Goal: Transaction & Acquisition: Purchase product/service

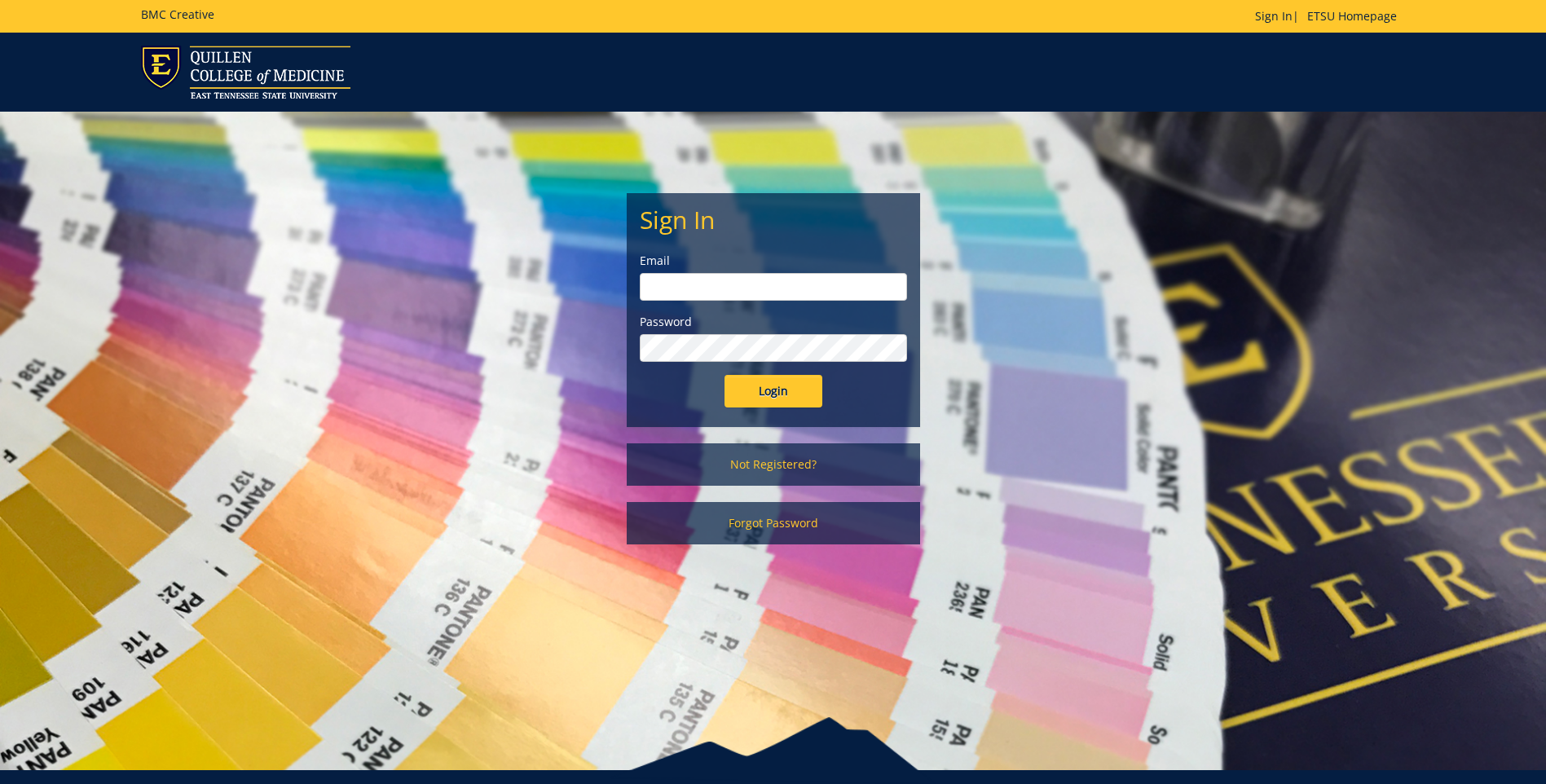
type input "[EMAIL_ADDRESS][DOMAIN_NAME]"
click at [788, 398] on input "Login" at bounding box center [773, 391] width 98 height 33
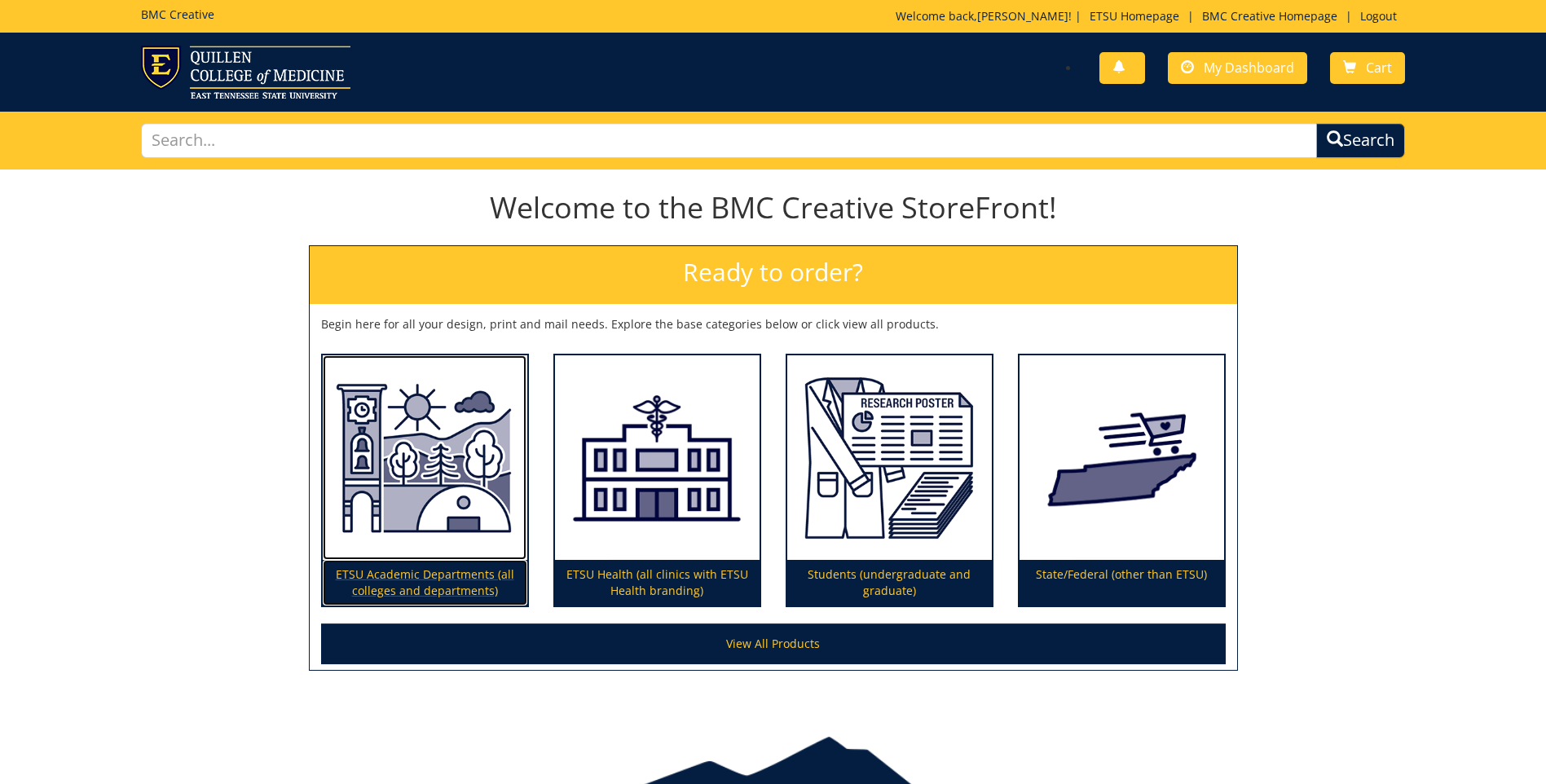
click at [431, 490] on img at bounding box center [425, 459] width 205 height 206
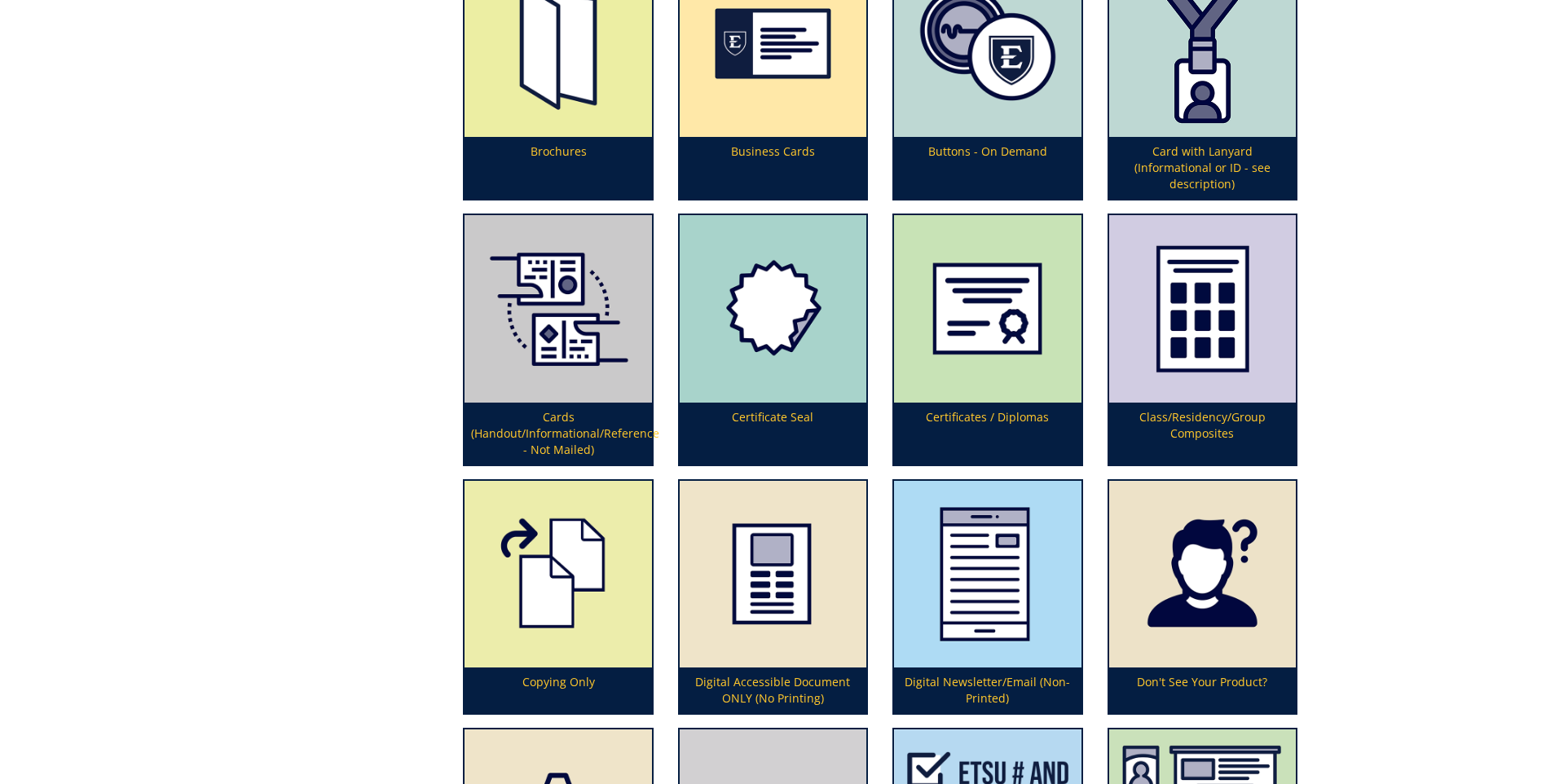
scroll to position [1141, 0]
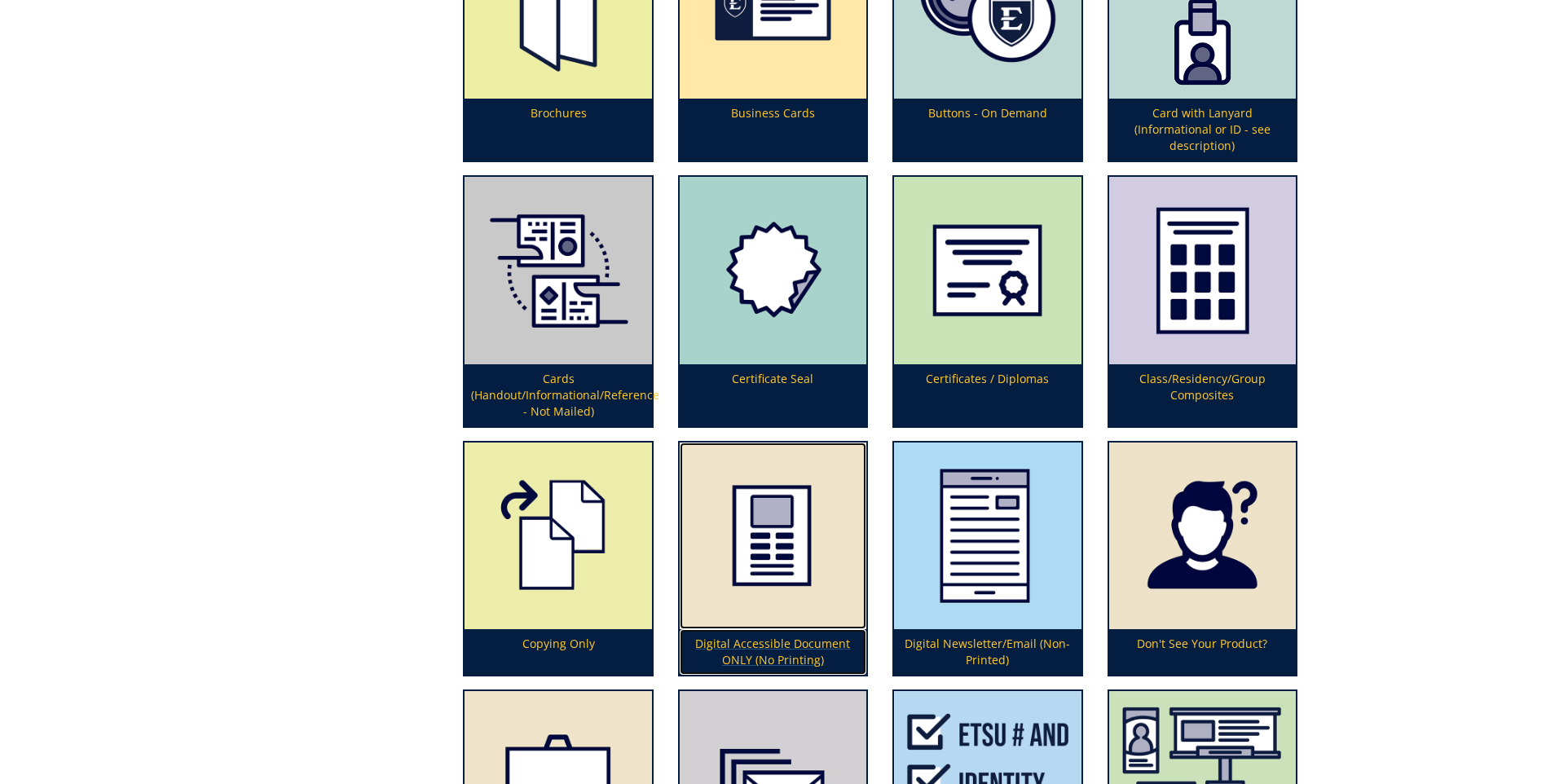
click at [786, 548] on img at bounding box center [773, 536] width 186 height 186
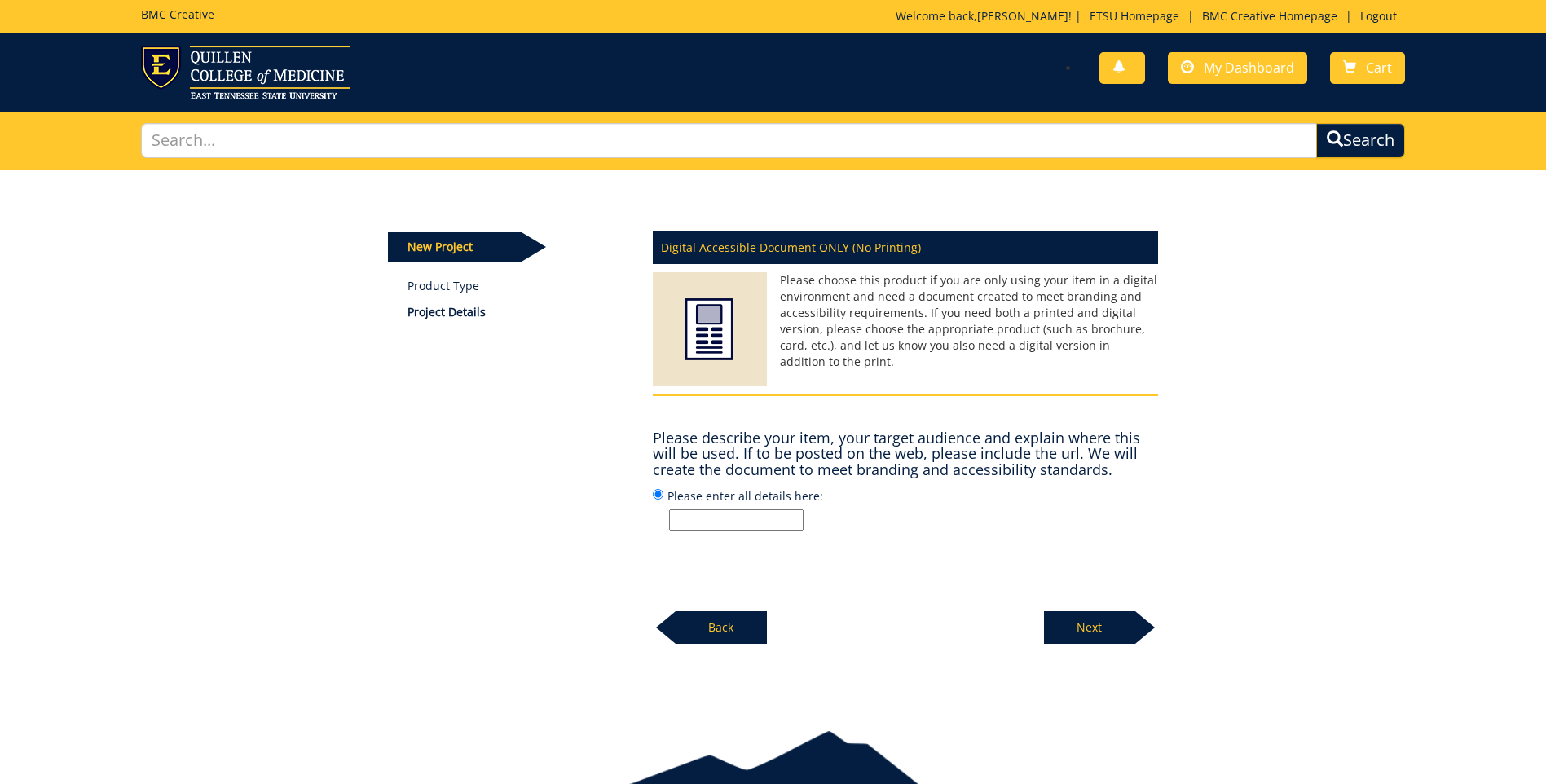
click at [695, 520] on input "Please enter all details here:" at bounding box center [736, 520] width 135 height 21
click at [732, 520] on input "Kohler 10-25" at bounding box center [736, 520] width 135 height 21
type input "Kohler 10-2025"
click at [1103, 635] on p "Next" at bounding box center [1089, 627] width 91 height 33
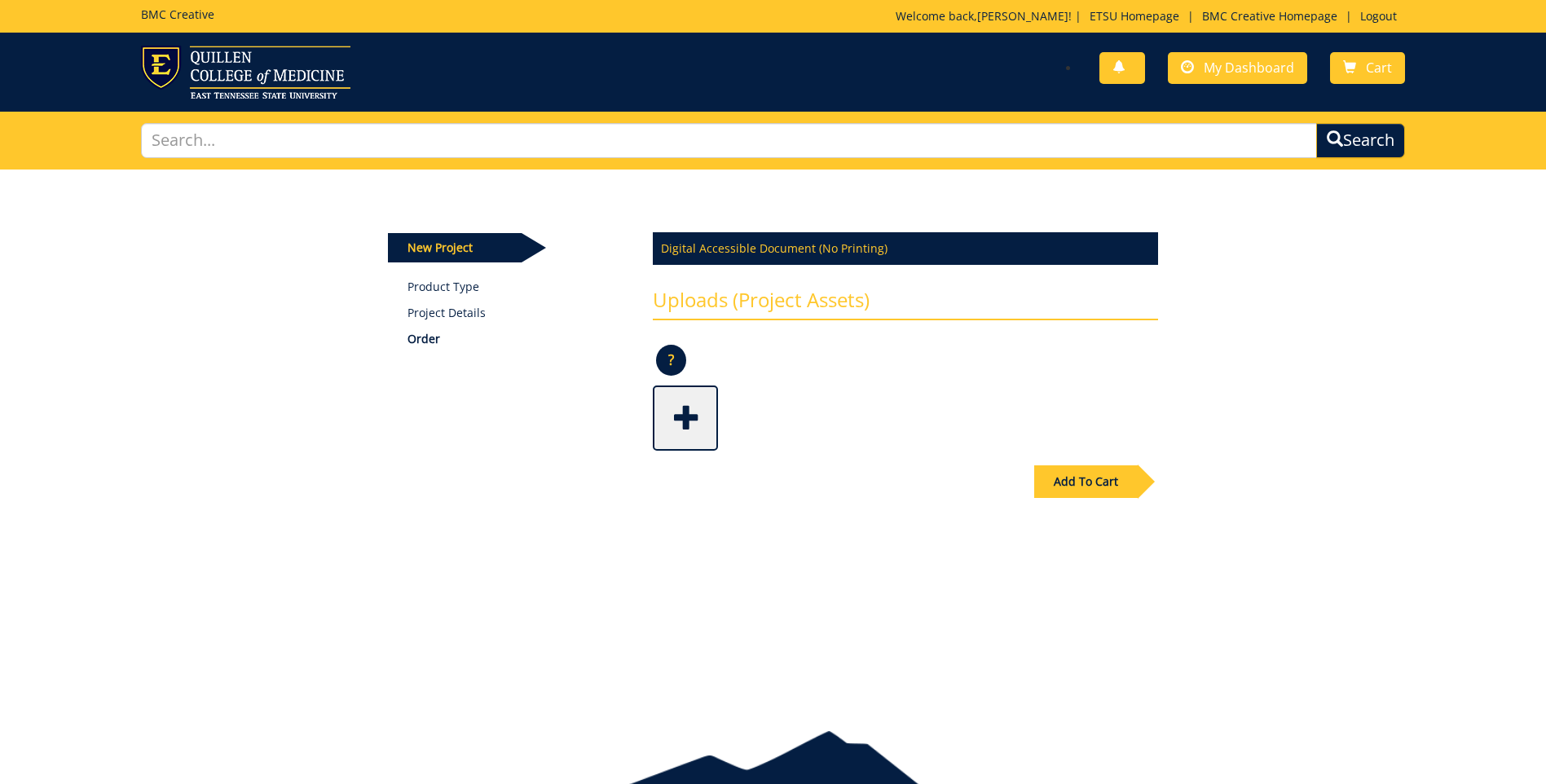
click at [671, 413] on span at bounding box center [687, 416] width 66 height 57
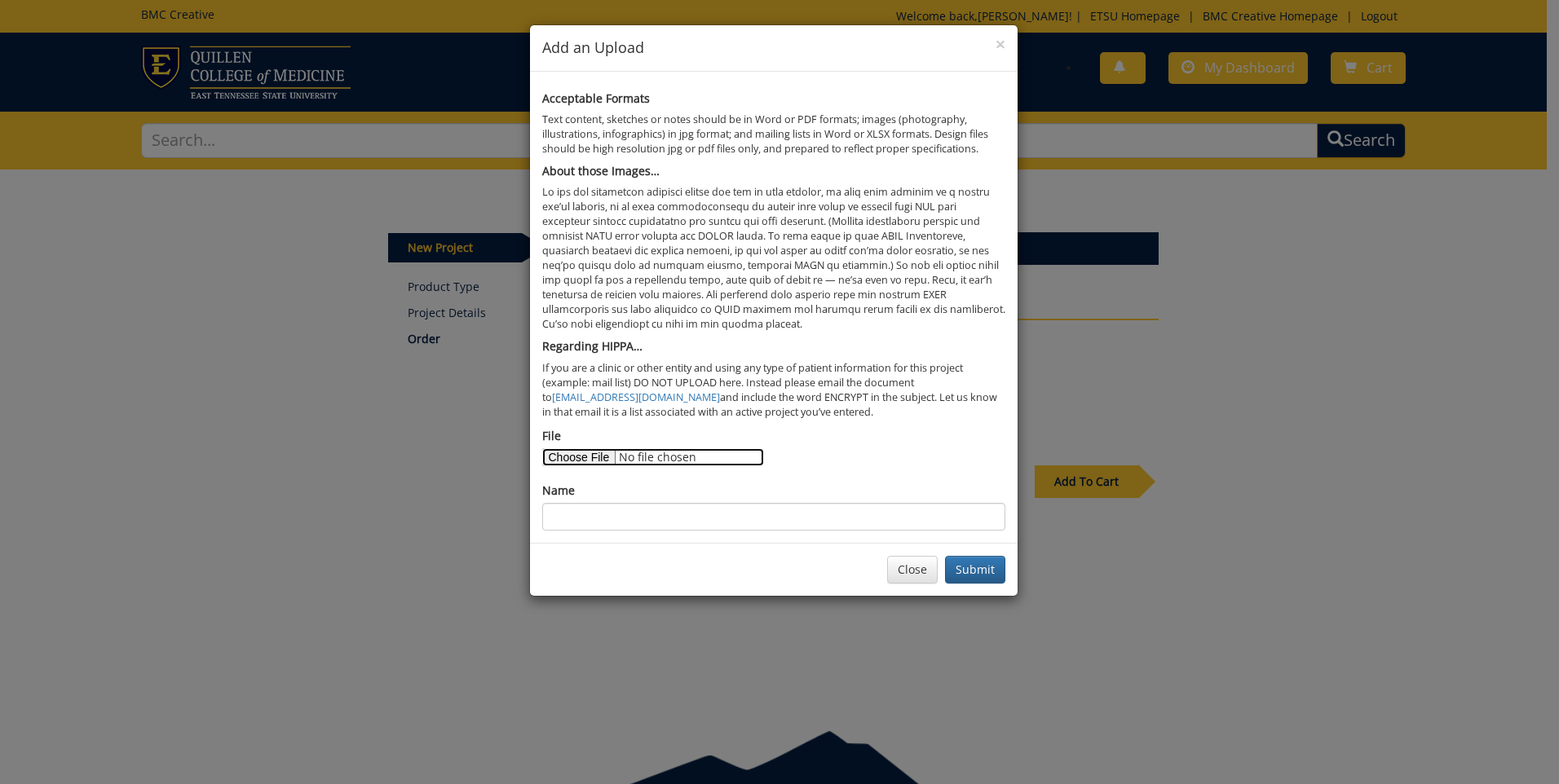
click at [590, 453] on input "File" at bounding box center [653, 457] width 222 height 18
type input "C:\fakepath\BMC Creative Word Doc- Kohler.docx"
click at [916, 576] on button "Close" at bounding box center [912, 569] width 51 height 27
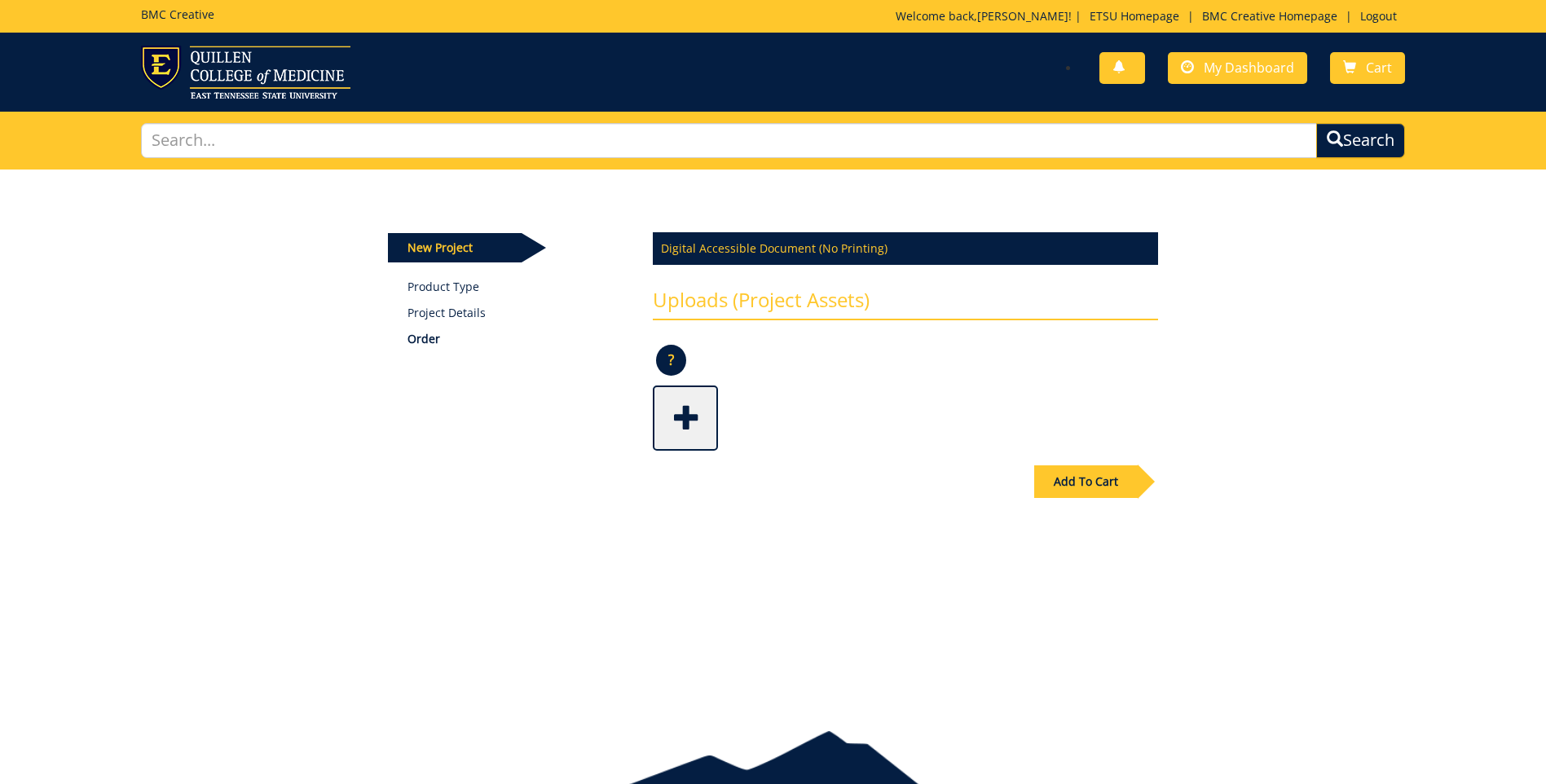
click at [663, 357] on p "?" at bounding box center [671, 360] width 30 height 31
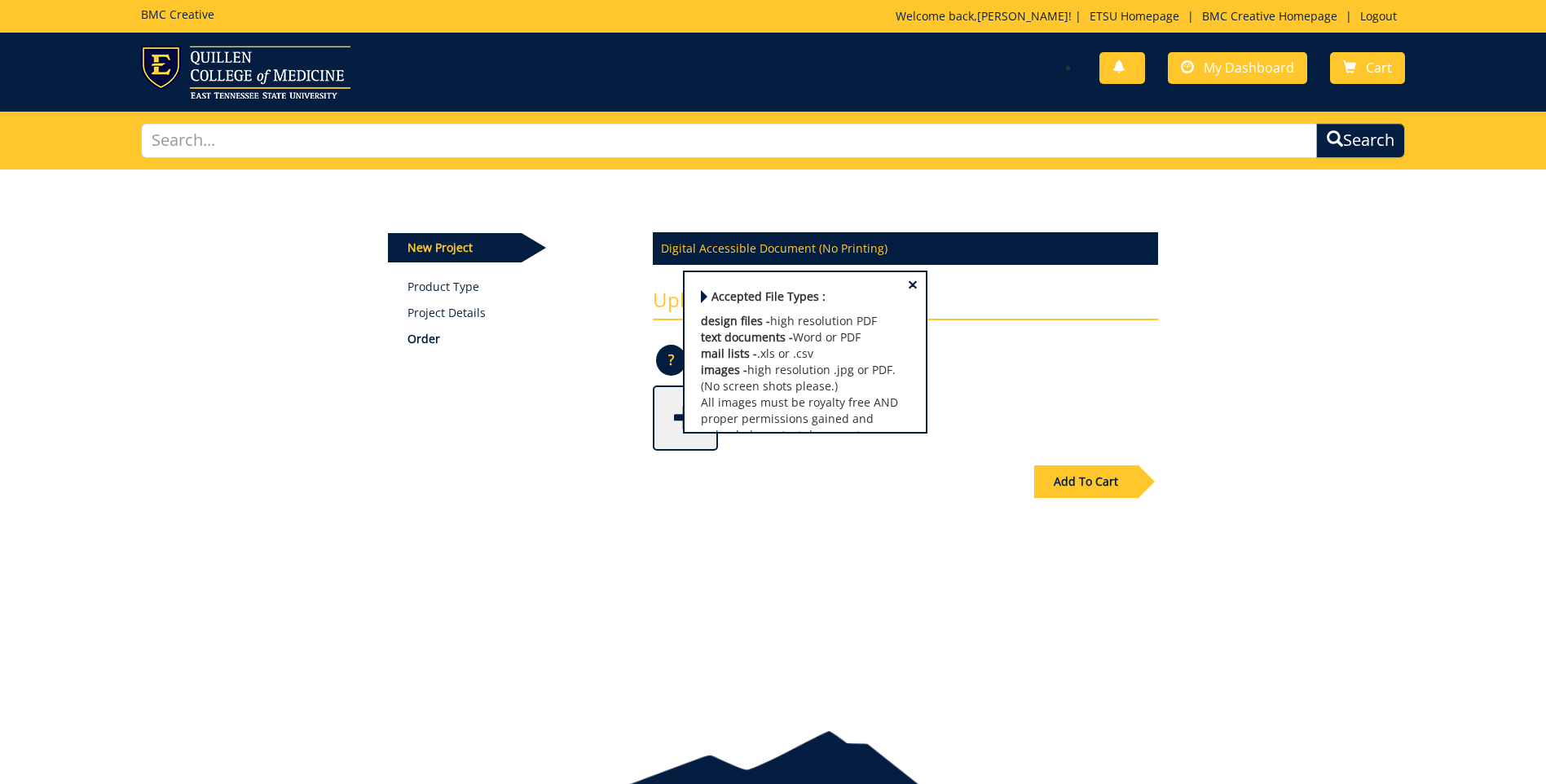
click at [610, 386] on div "Some kind of message here. New Project Product Type Project Details Order Digit…" at bounding box center [773, 374] width 795 height 410
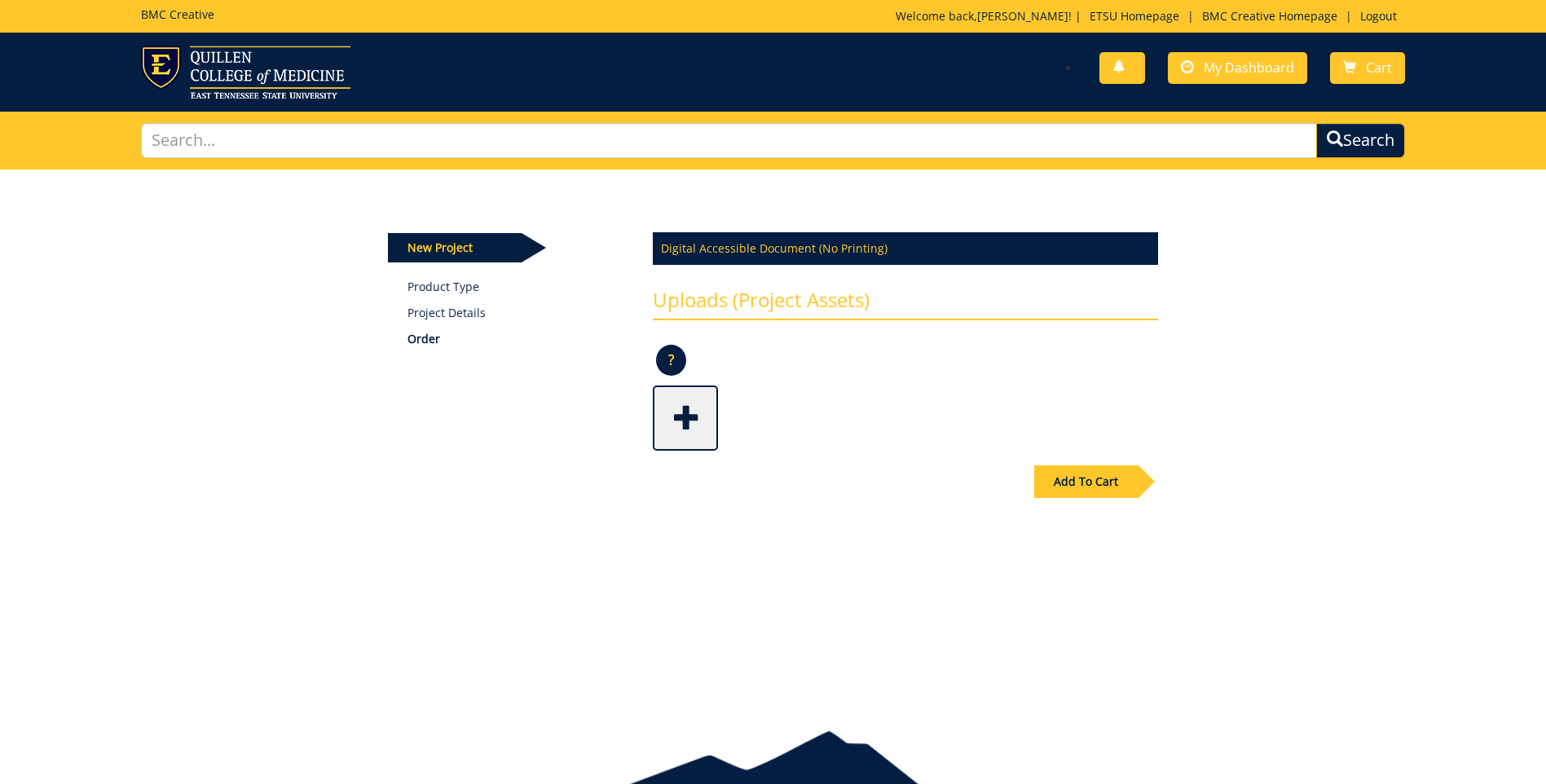
click at [687, 407] on span at bounding box center [687, 416] width 66 height 57
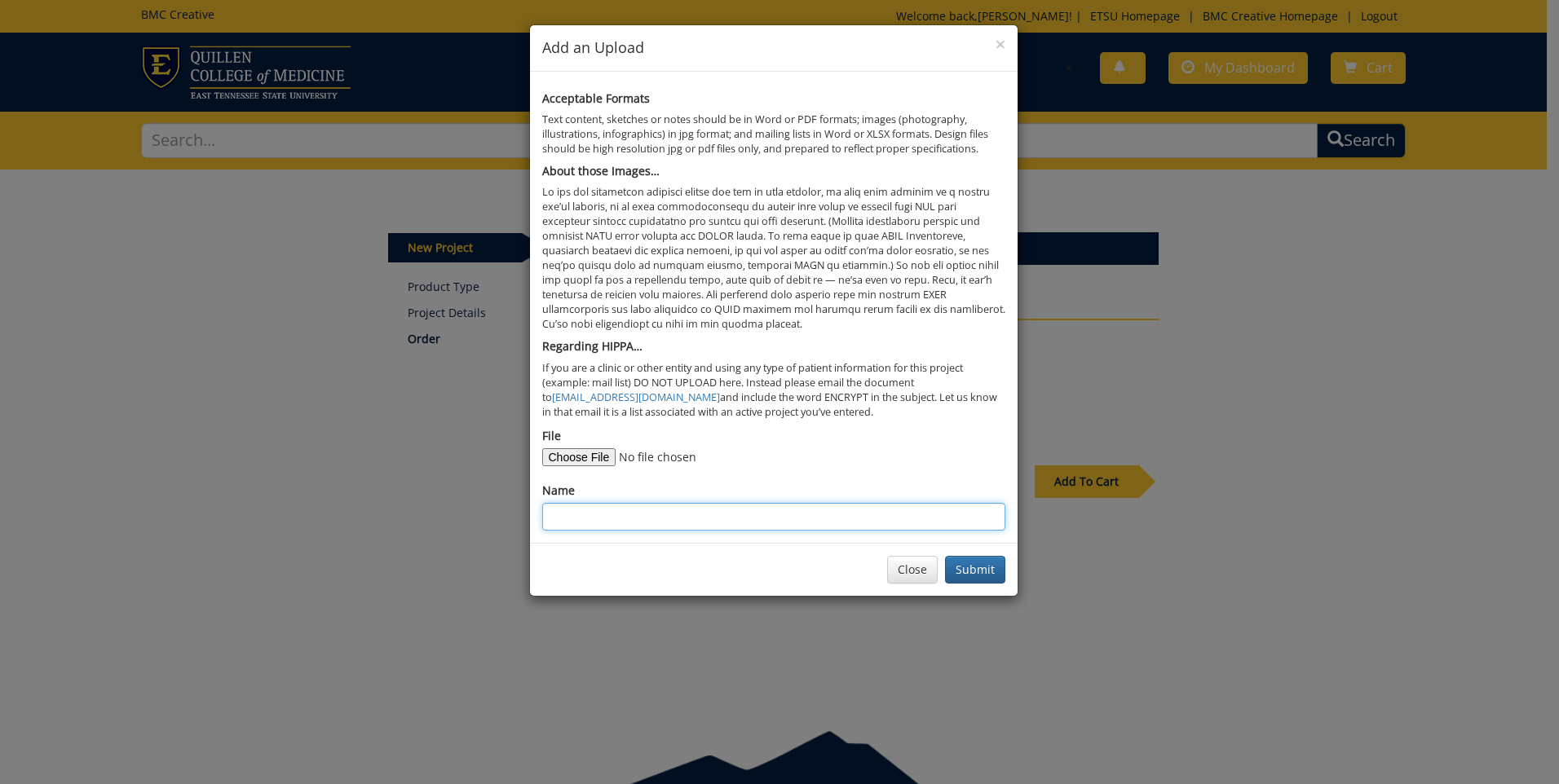
click at [571, 520] on input "Name" at bounding box center [774, 516] width 463 height 27
type input "Word doc with presentation information"
click at [980, 566] on button "Submit" at bounding box center [975, 569] width 60 height 27
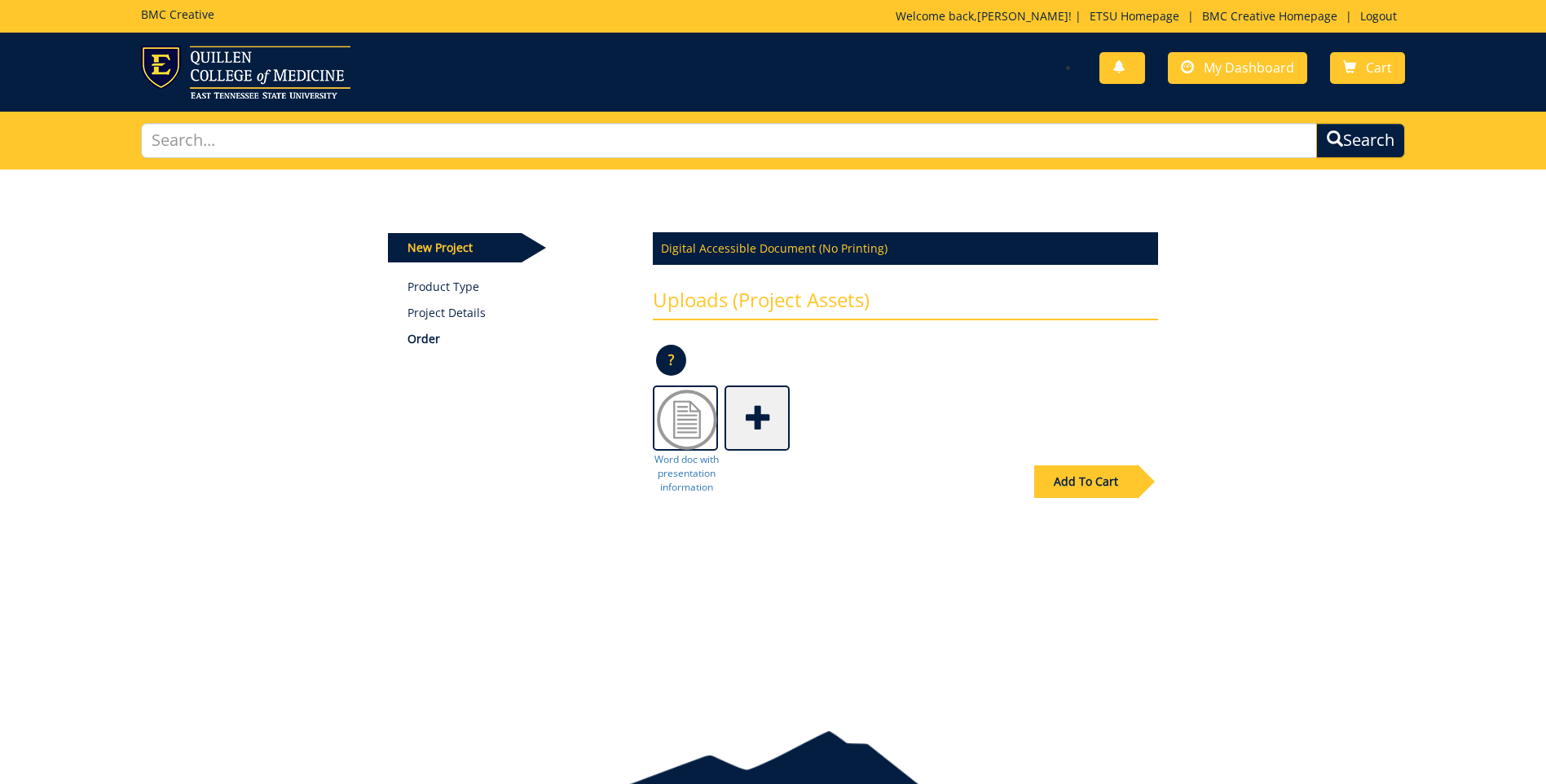
click at [761, 407] on span at bounding box center [759, 416] width 66 height 57
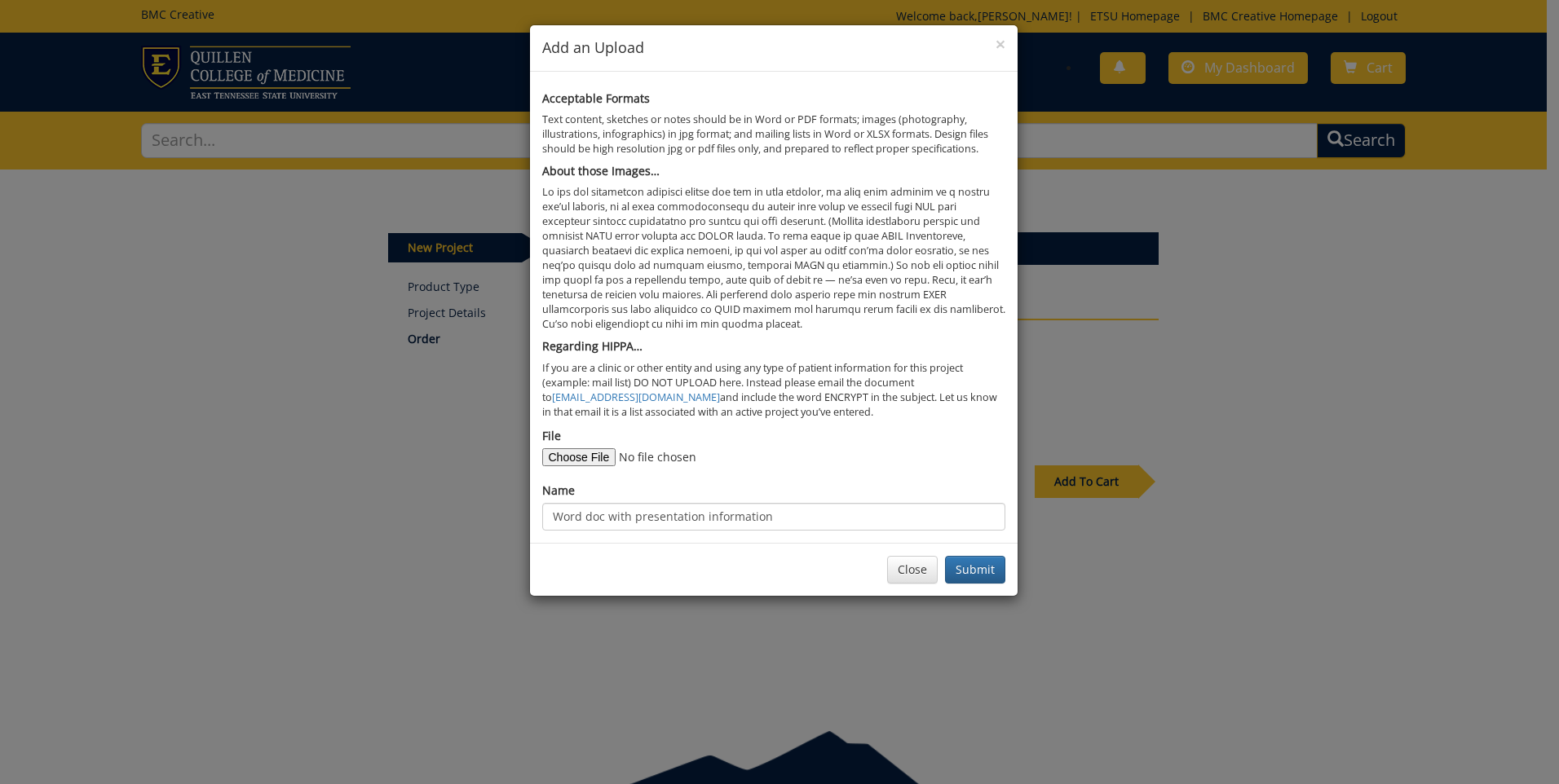
click at [396, 549] on div "× Add an Upload Acceptable Formats Text content, sketches or notes should be in…" at bounding box center [779, 392] width 1559 height 784
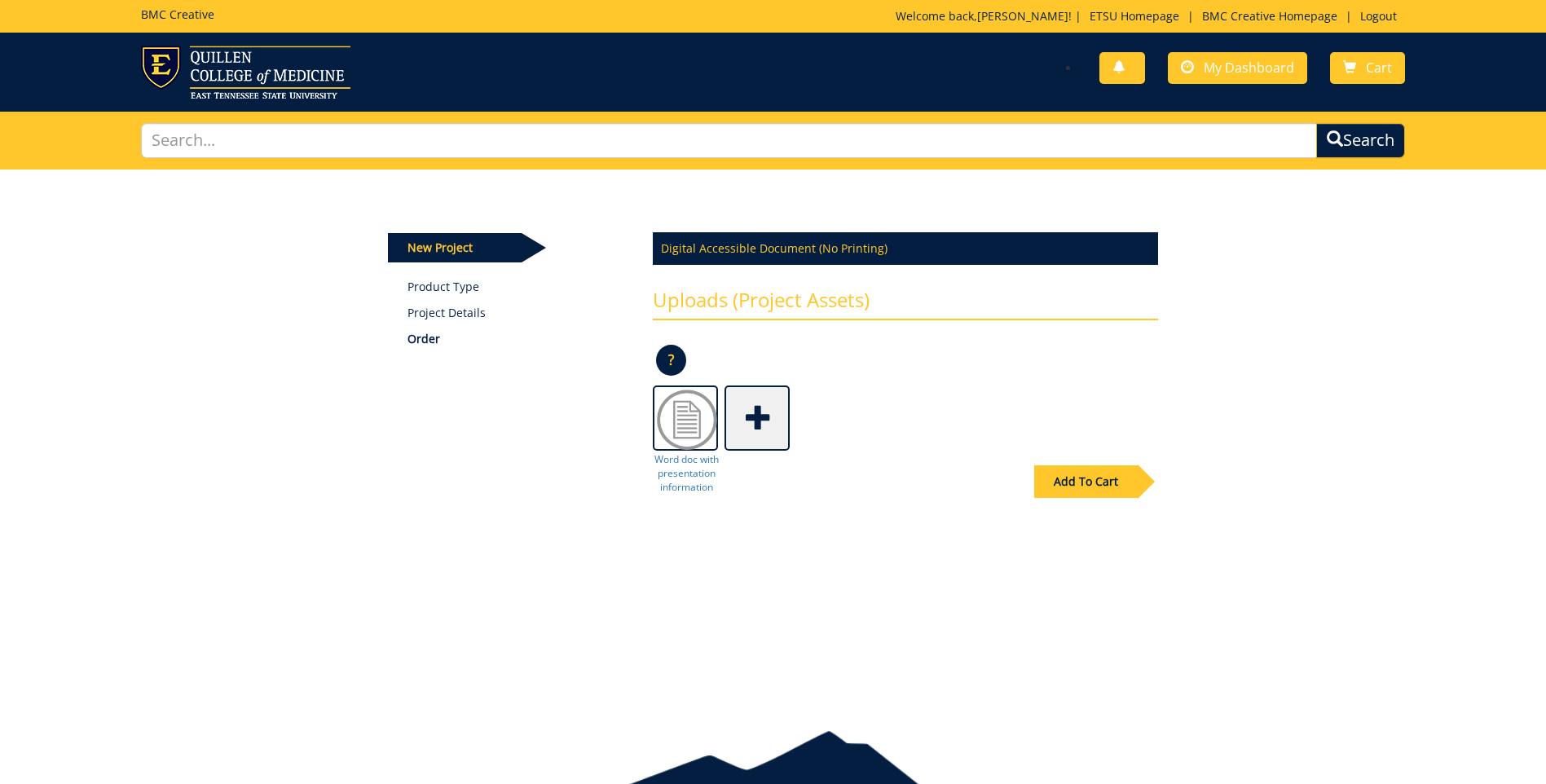
click at [764, 425] on span at bounding box center [759, 416] width 66 height 57
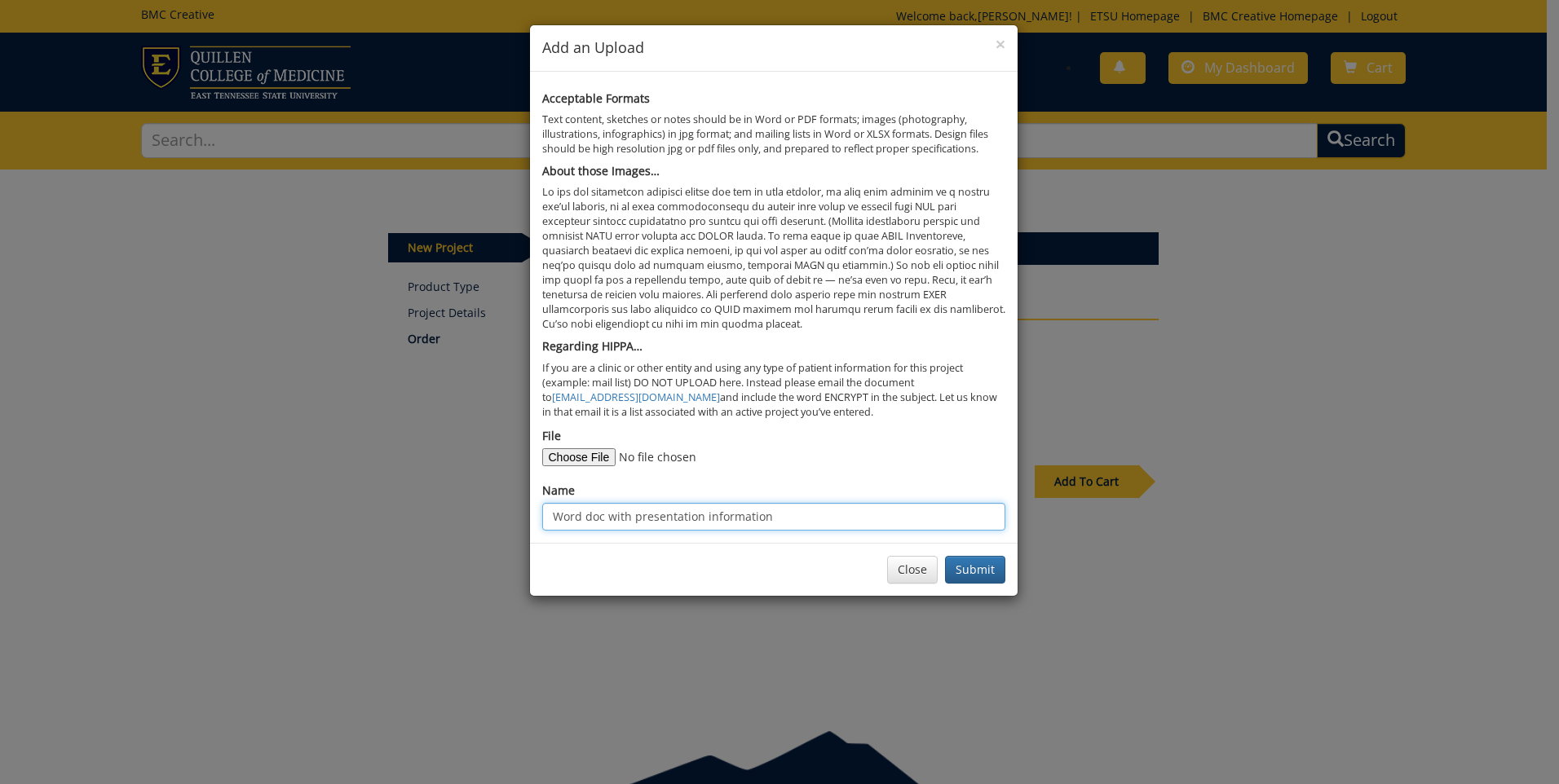
drag, startPoint x: 776, startPoint y: 518, endPoint x: 544, endPoint y: 491, distance: 233.6
click at [544, 491] on div "Name Word doc with presentation information" at bounding box center [774, 506] width 463 height 48
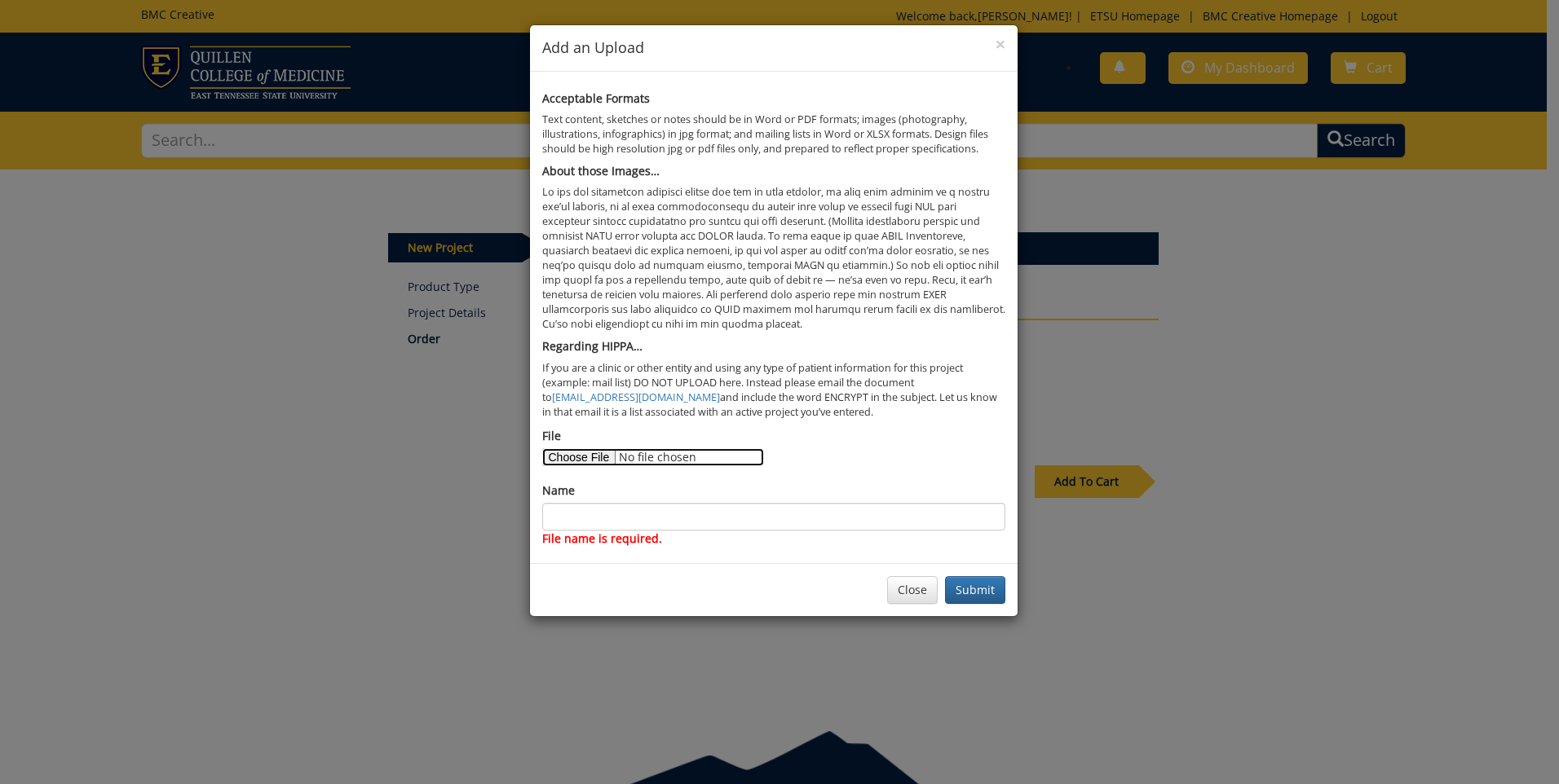
click at [588, 457] on input "File" at bounding box center [653, 457] width 222 height 18
type input "C:\fakepath\Kohler image.png"
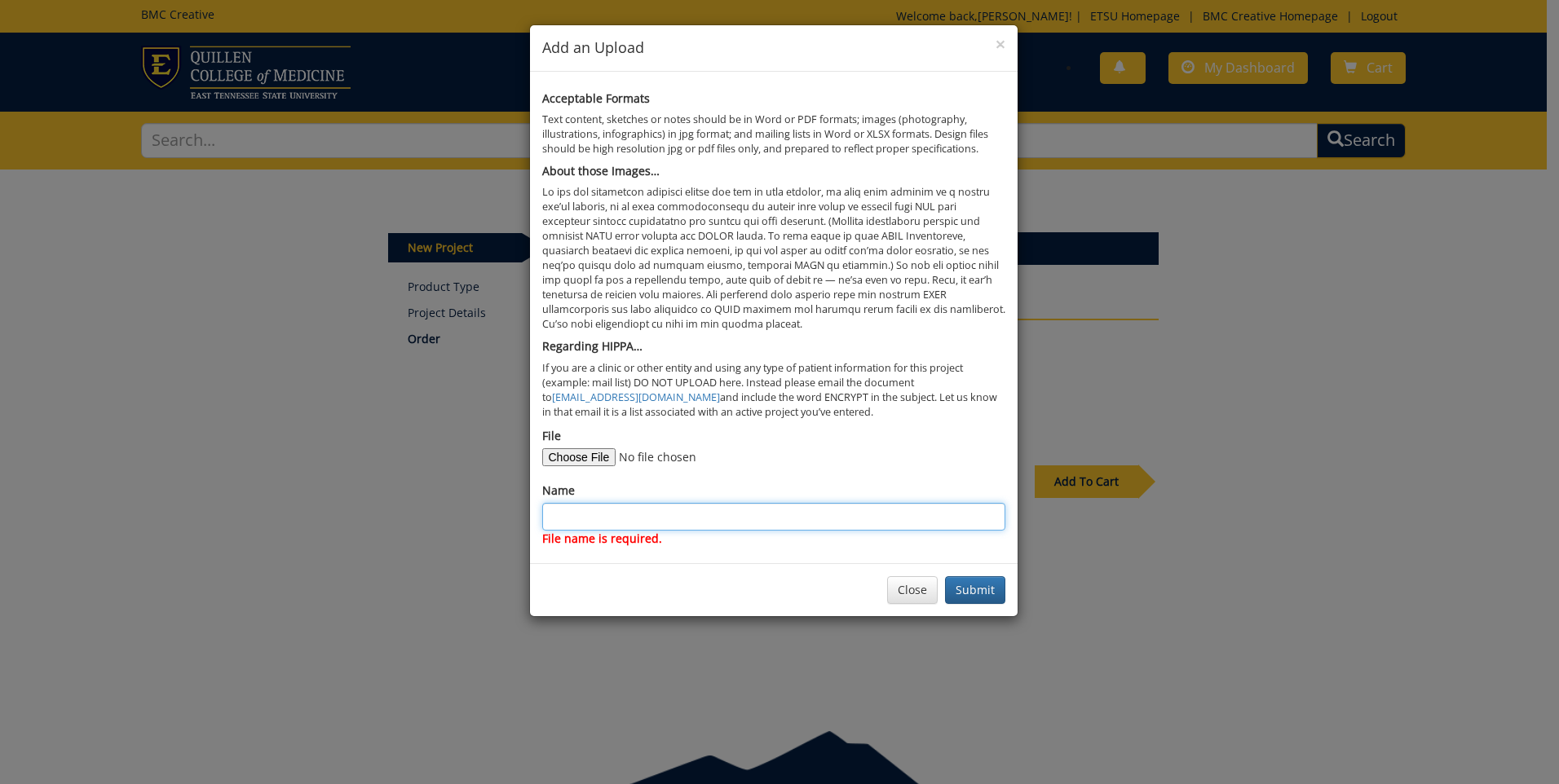
click at [577, 508] on input "Name" at bounding box center [774, 516] width 463 height 27
type input "I"
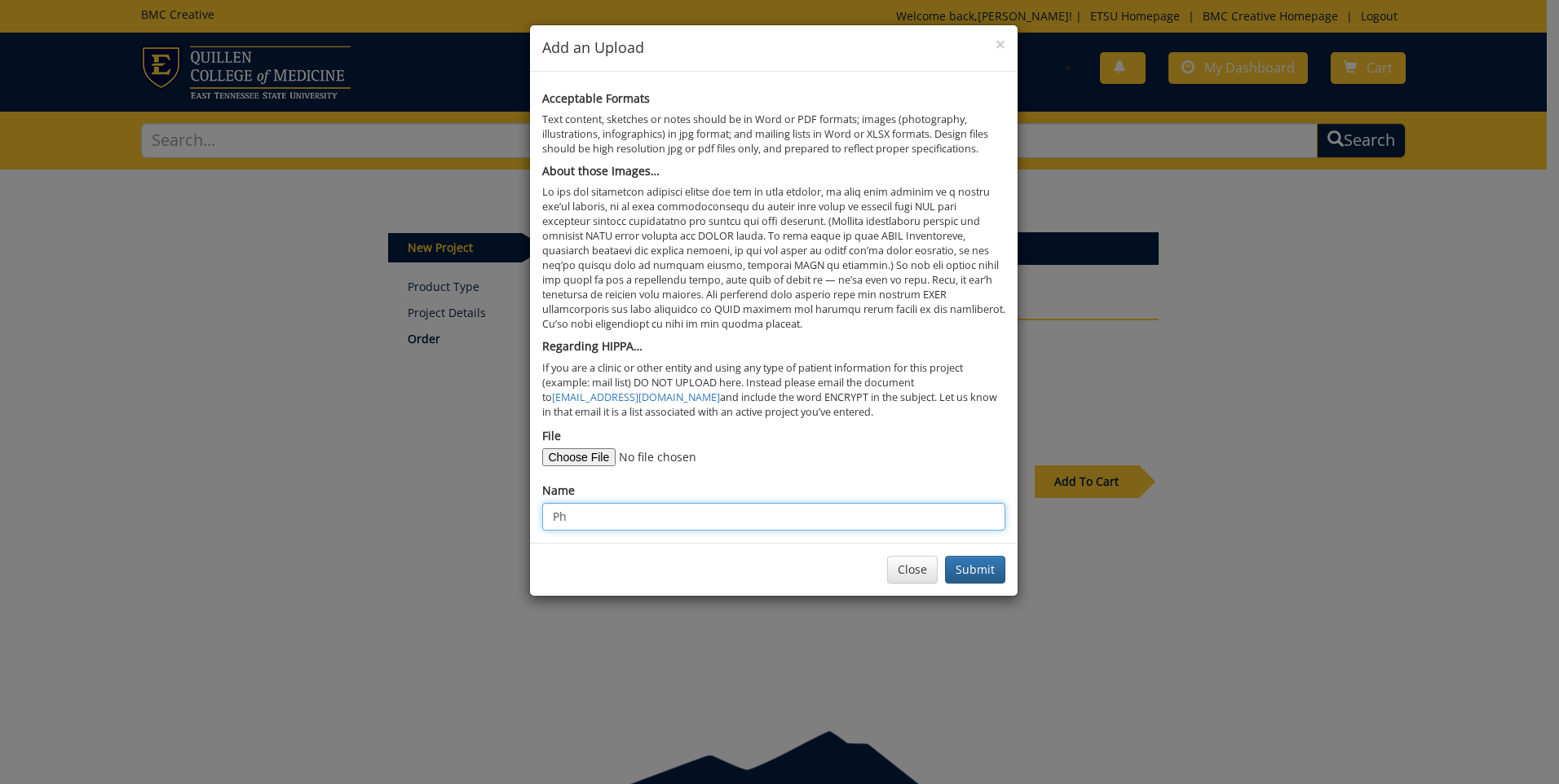
type input "P"
type input "Speaker photo- resolution may be poor. I have asked for higher resolution"
click at [975, 576] on button "Submit" at bounding box center [975, 569] width 60 height 27
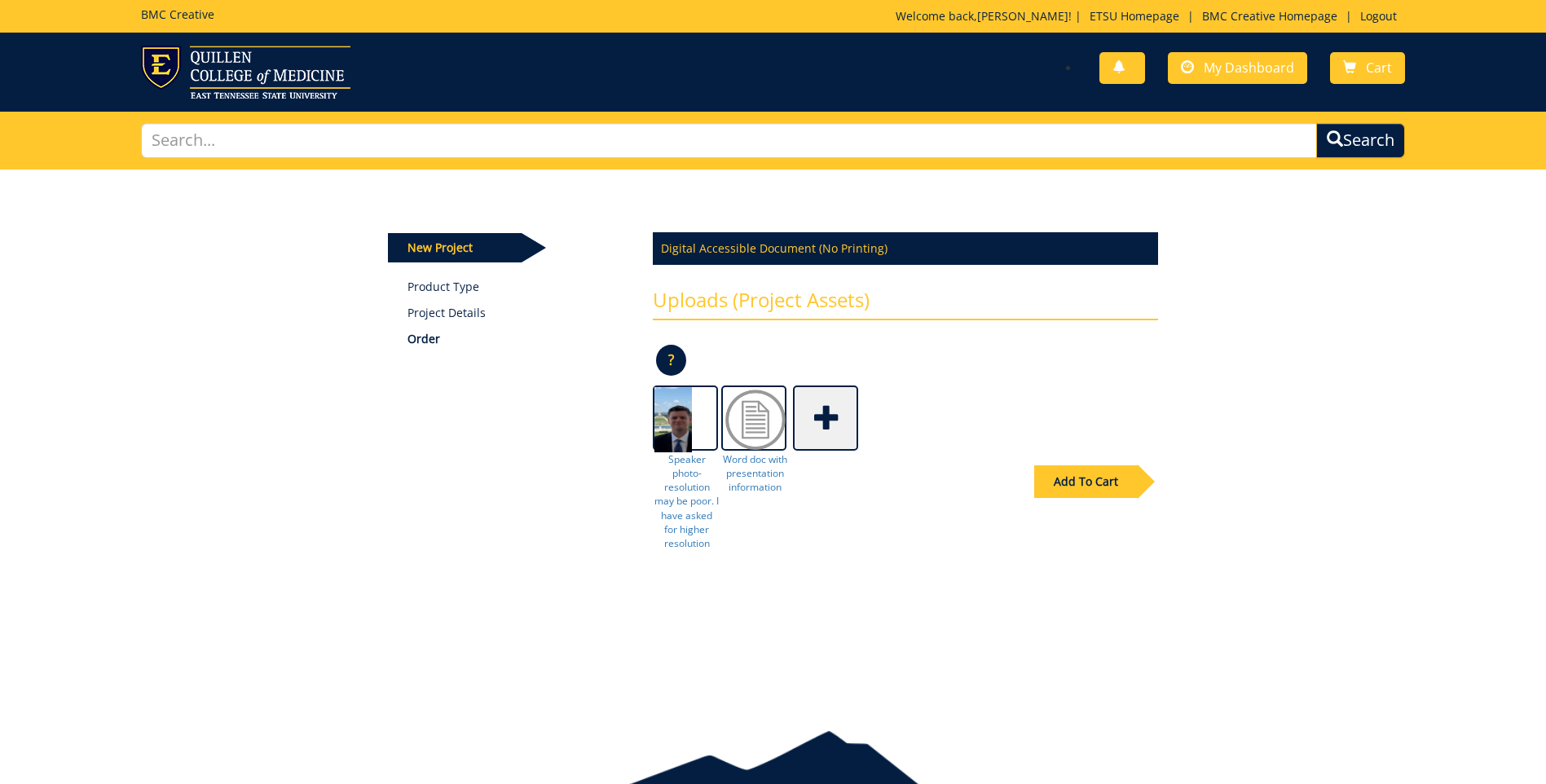
click at [835, 437] on span at bounding box center [828, 416] width 66 height 57
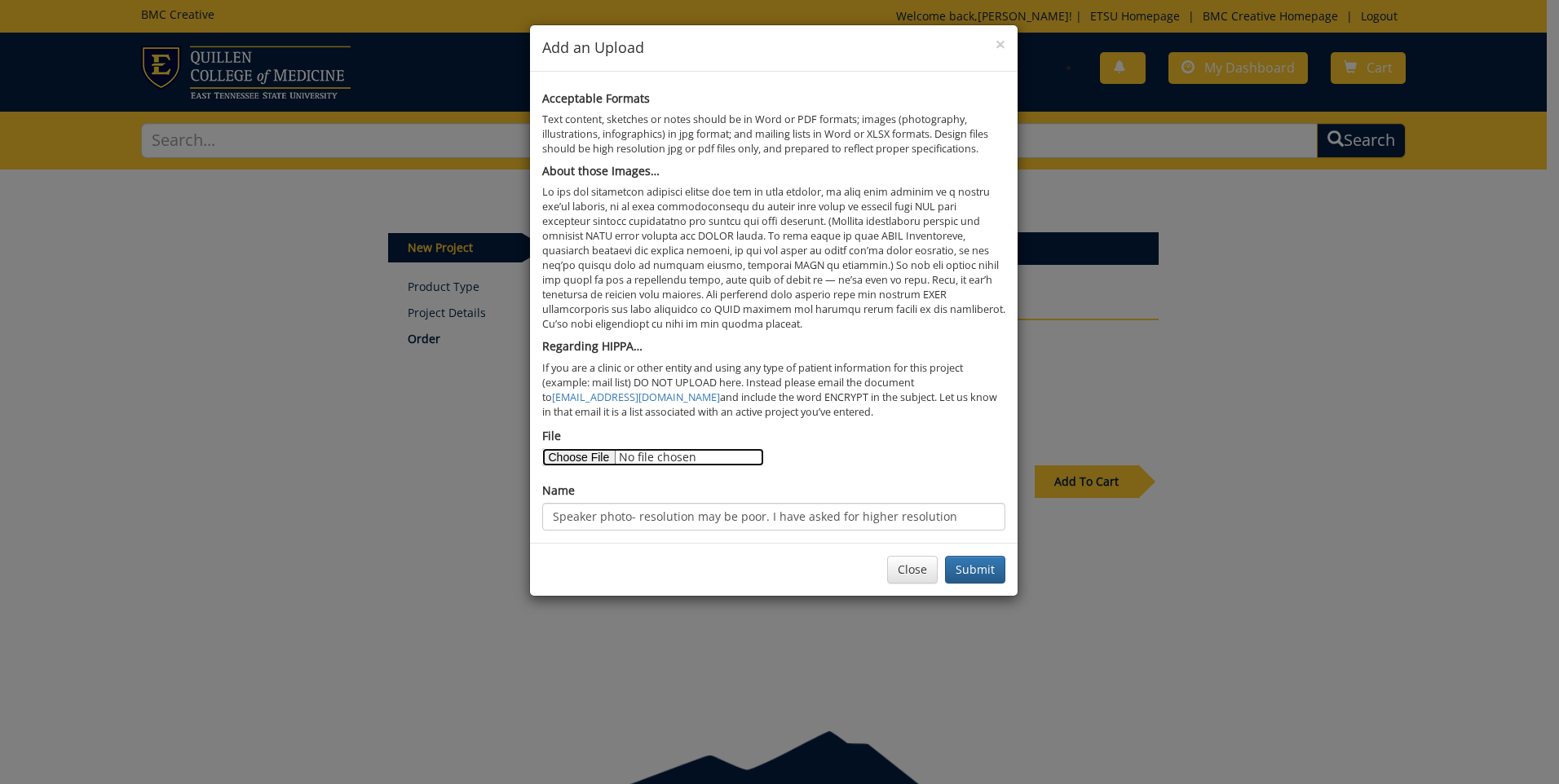
click at [602, 458] on input "File" at bounding box center [653, 457] width 222 height 18
click at [578, 460] on input "File" at bounding box center [653, 457] width 222 height 18
type input "C:\fakepath\Final Donoval flyer.pdf"
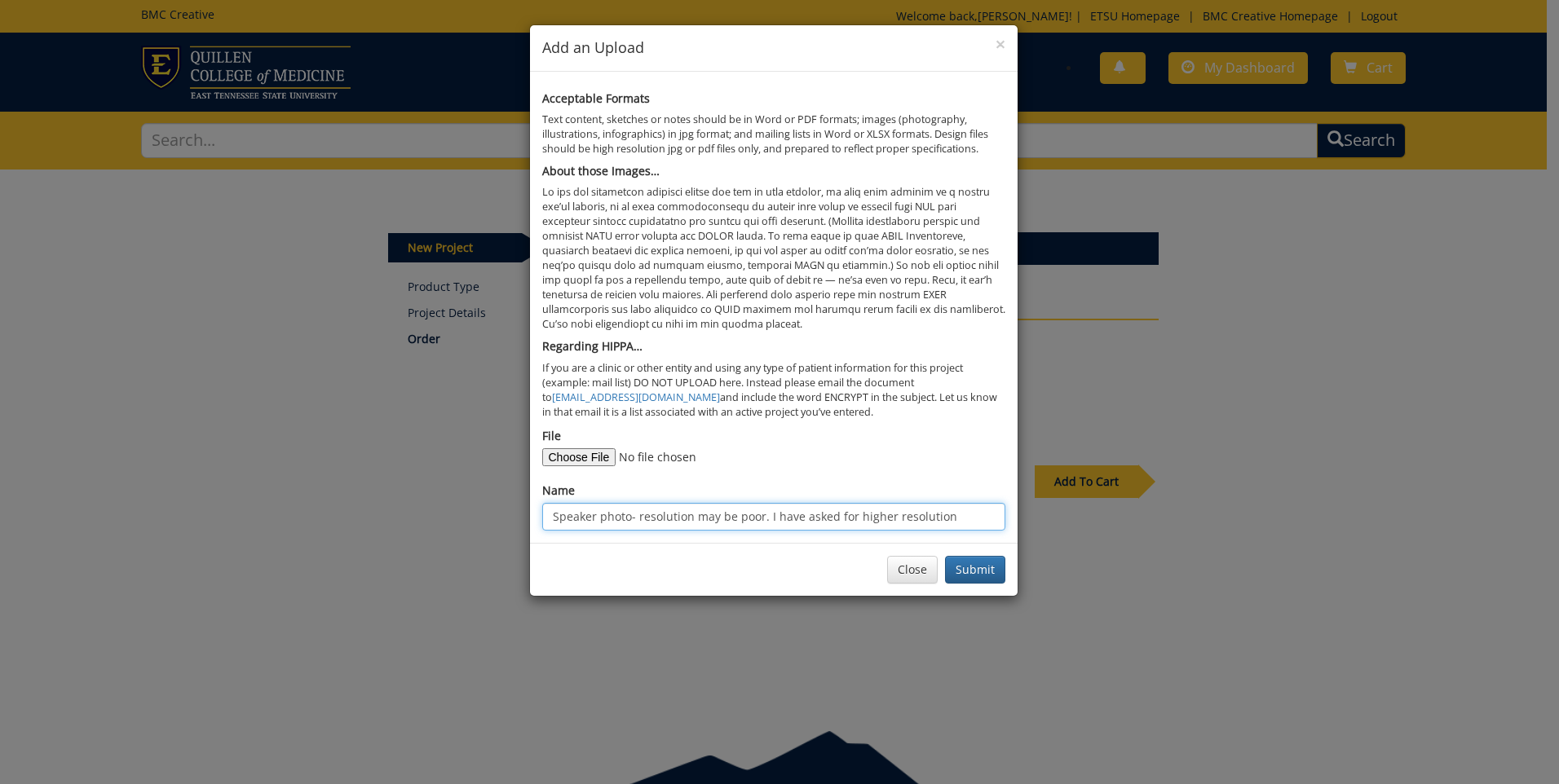
drag, startPoint x: 954, startPoint y: 514, endPoint x: 504, endPoint y: 512, distance: 450.0
click at [504, 512] on div "× Add an Upload Acceptable Formats Text content, sketches or notes should be in…" at bounding box center [779, 392] width 1559 height 784
type input "Previous example"
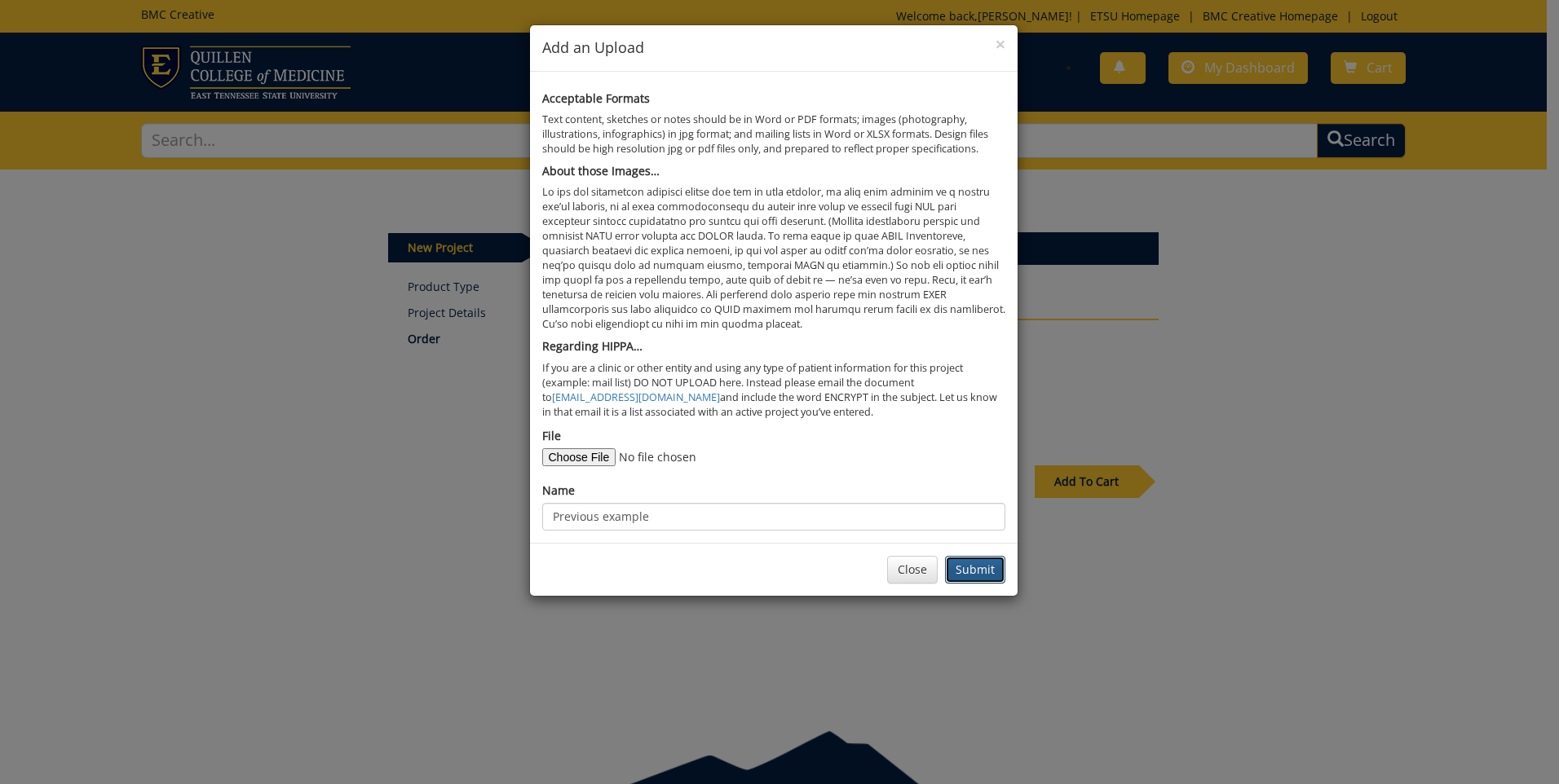
click at [990, 571] on button "Submit" at bounding box center [975, 569] width 60 height 27
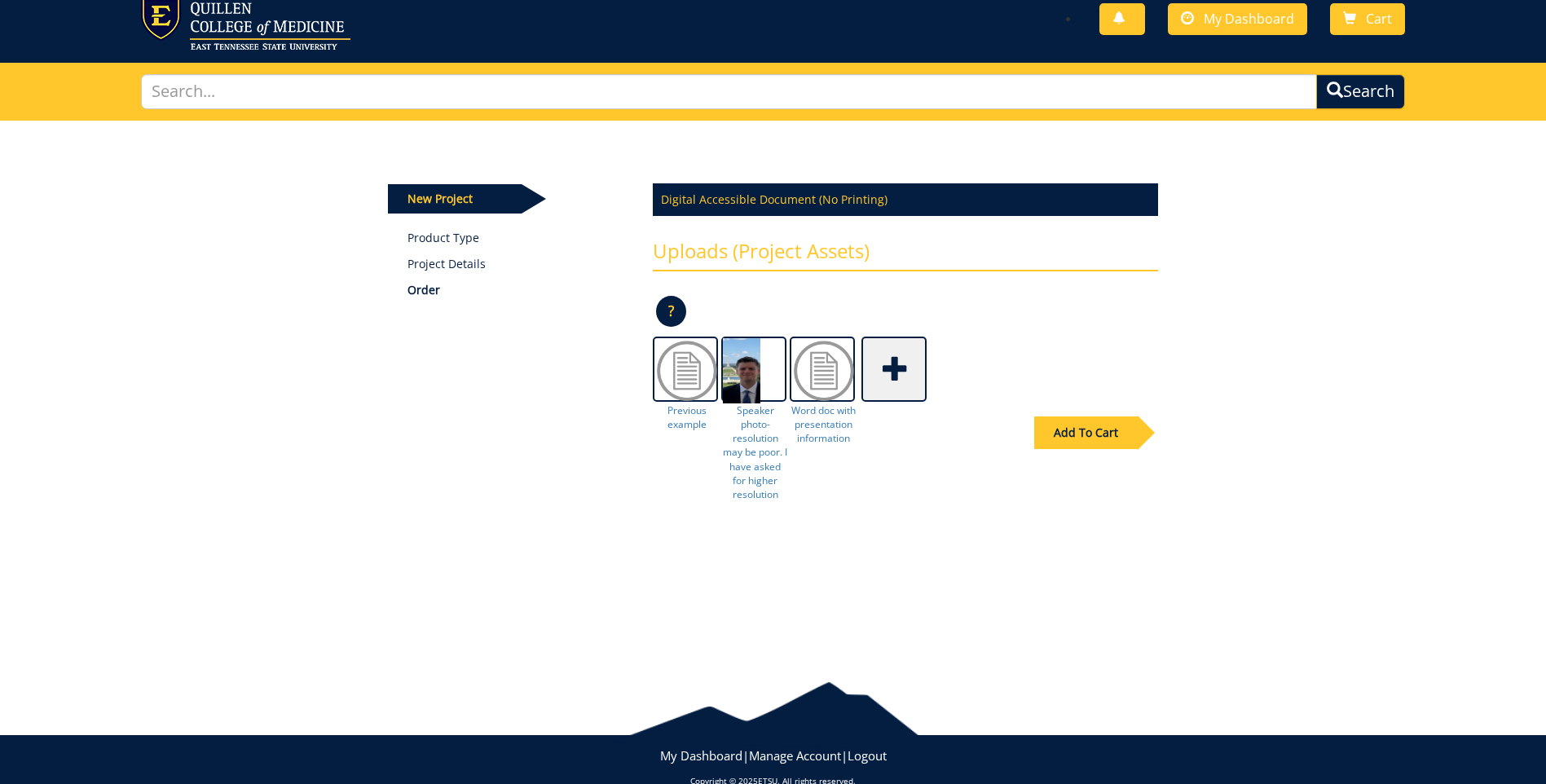
scroll to position [75, 0]
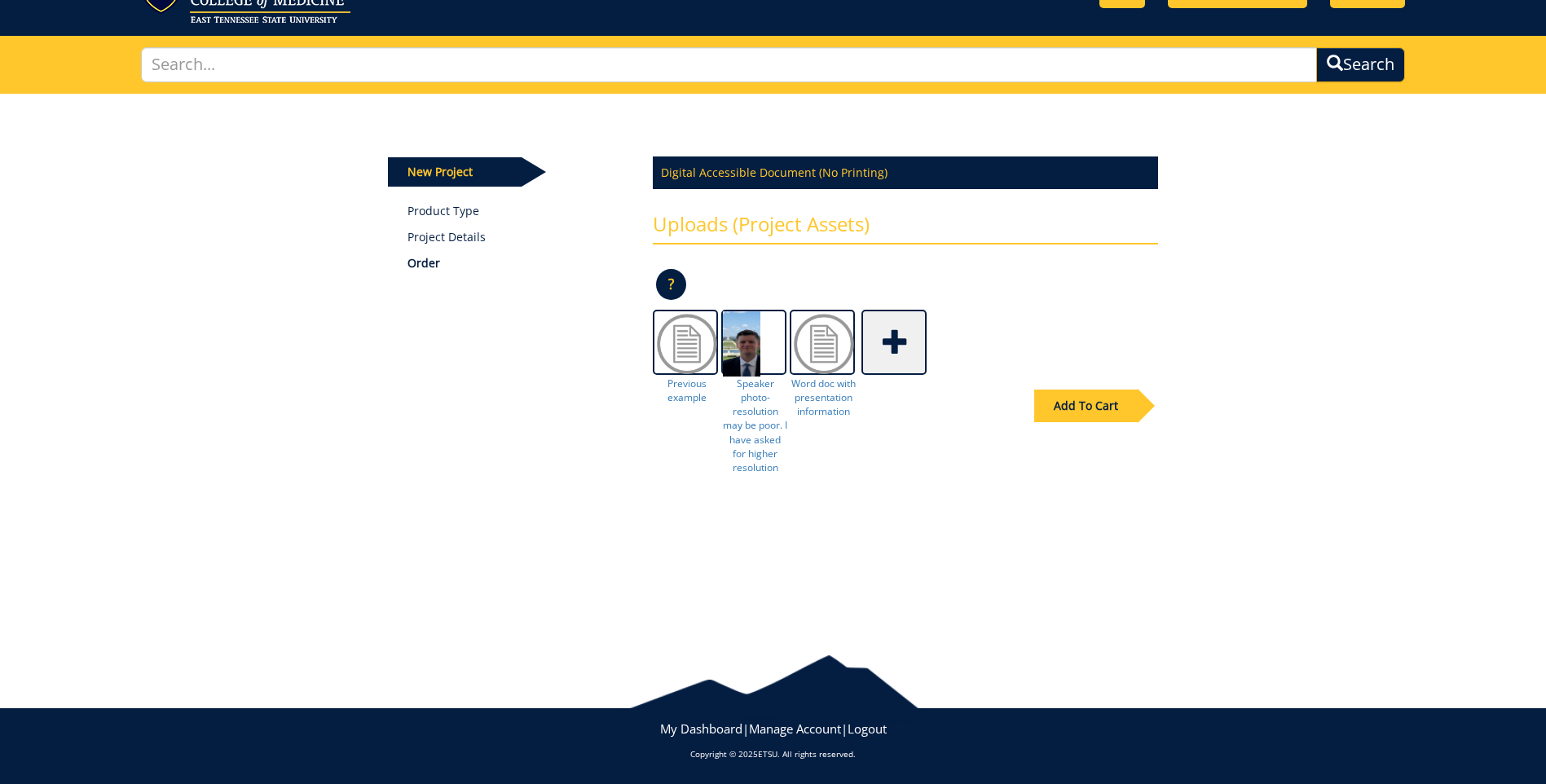
click at [1087, 405] on div "Add To Cart" at bounding box center [1086, 405] width 104 height 33
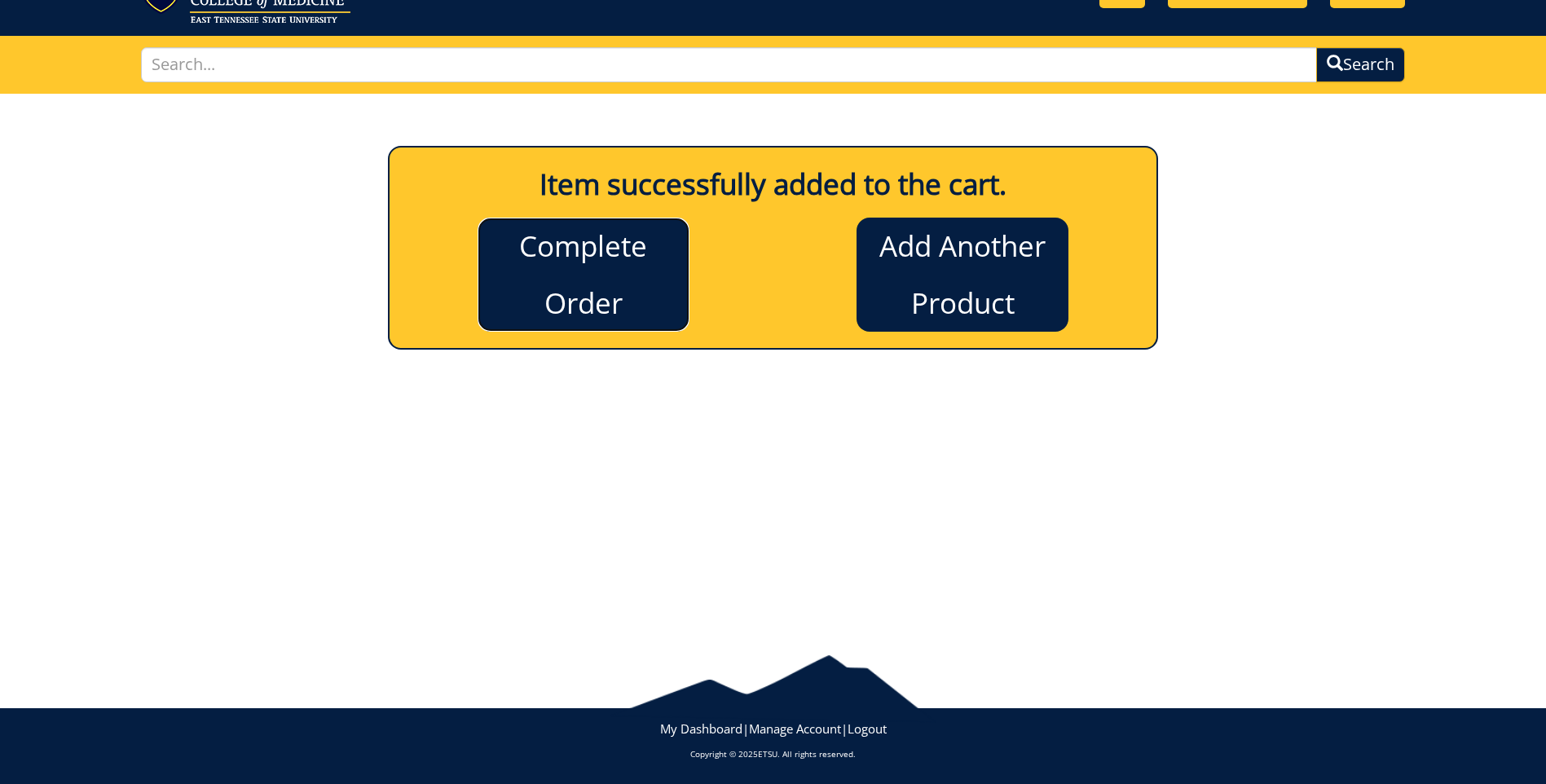
click at [599, 260] on link "Complete Order" at bounding box center [584, 274] width 212 height 114
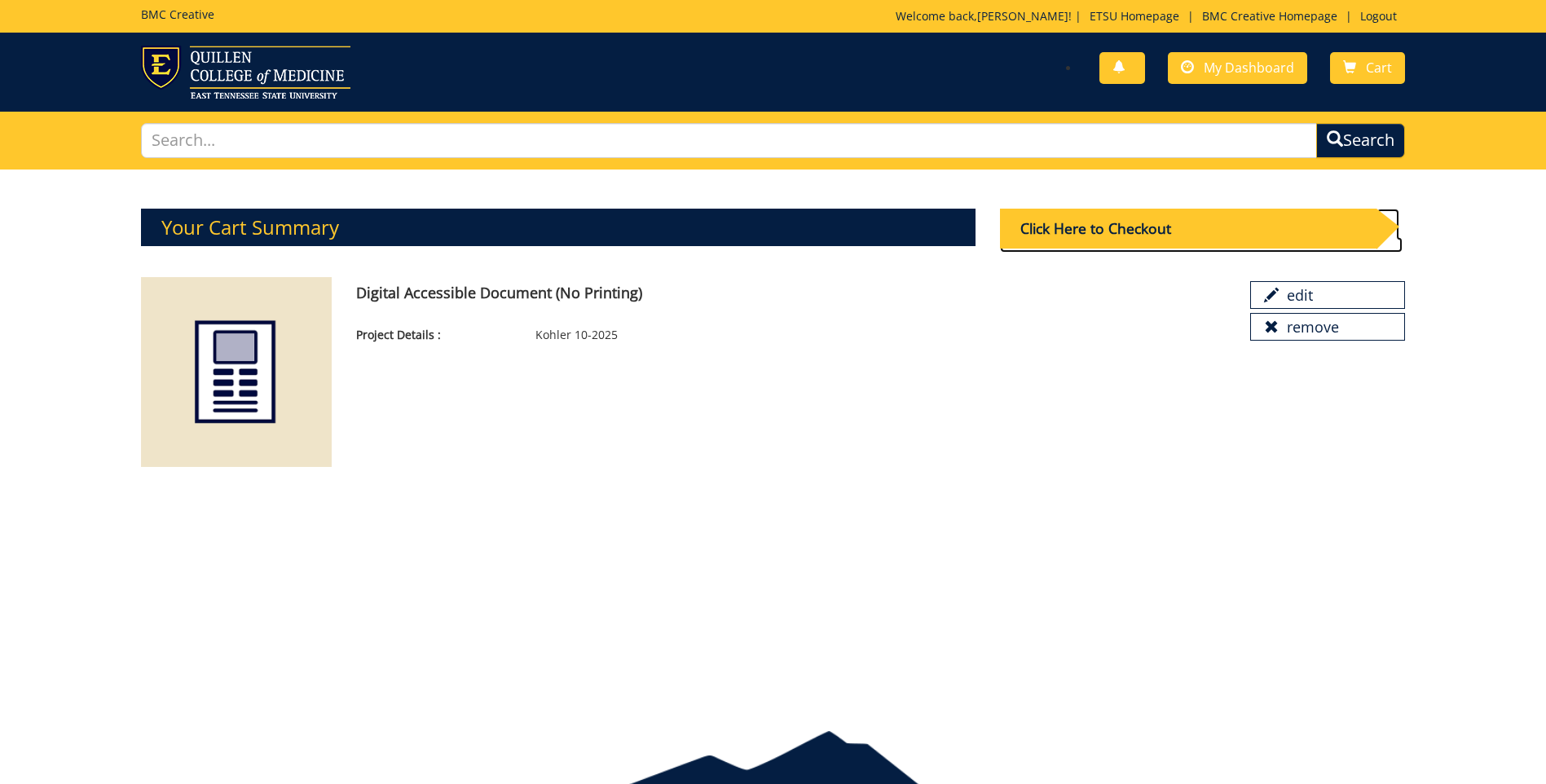
click at [1169, 233] on div "Click Here to Checkout" at bounding box center [1189, 228] width 377 height 40
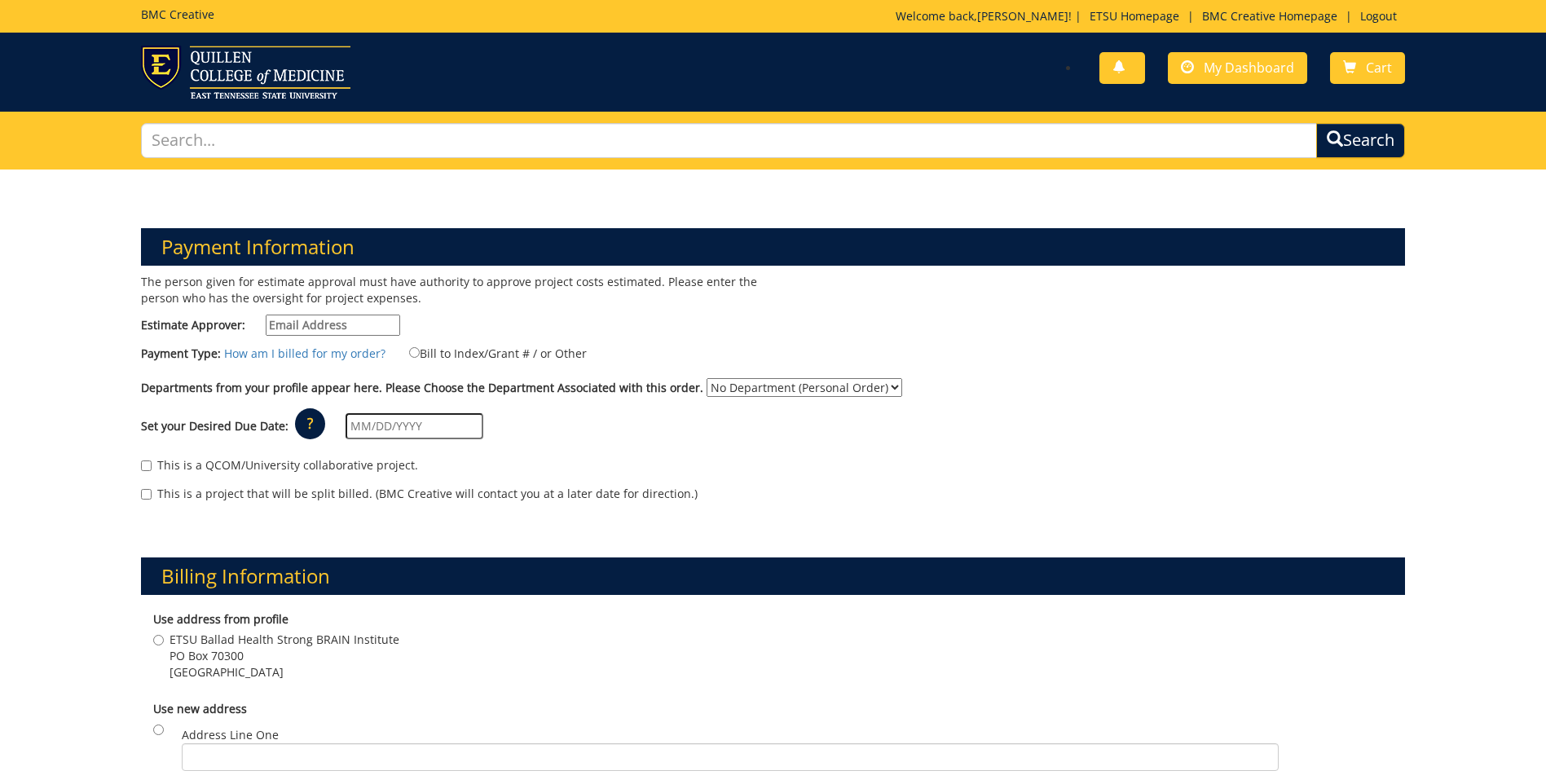
click at [276, 317] on input "Estimate Approver:" at bounding box center [334, 325] width 135 height 21
type input "clarklf@etsu.edu"
type input "08/18/2025"
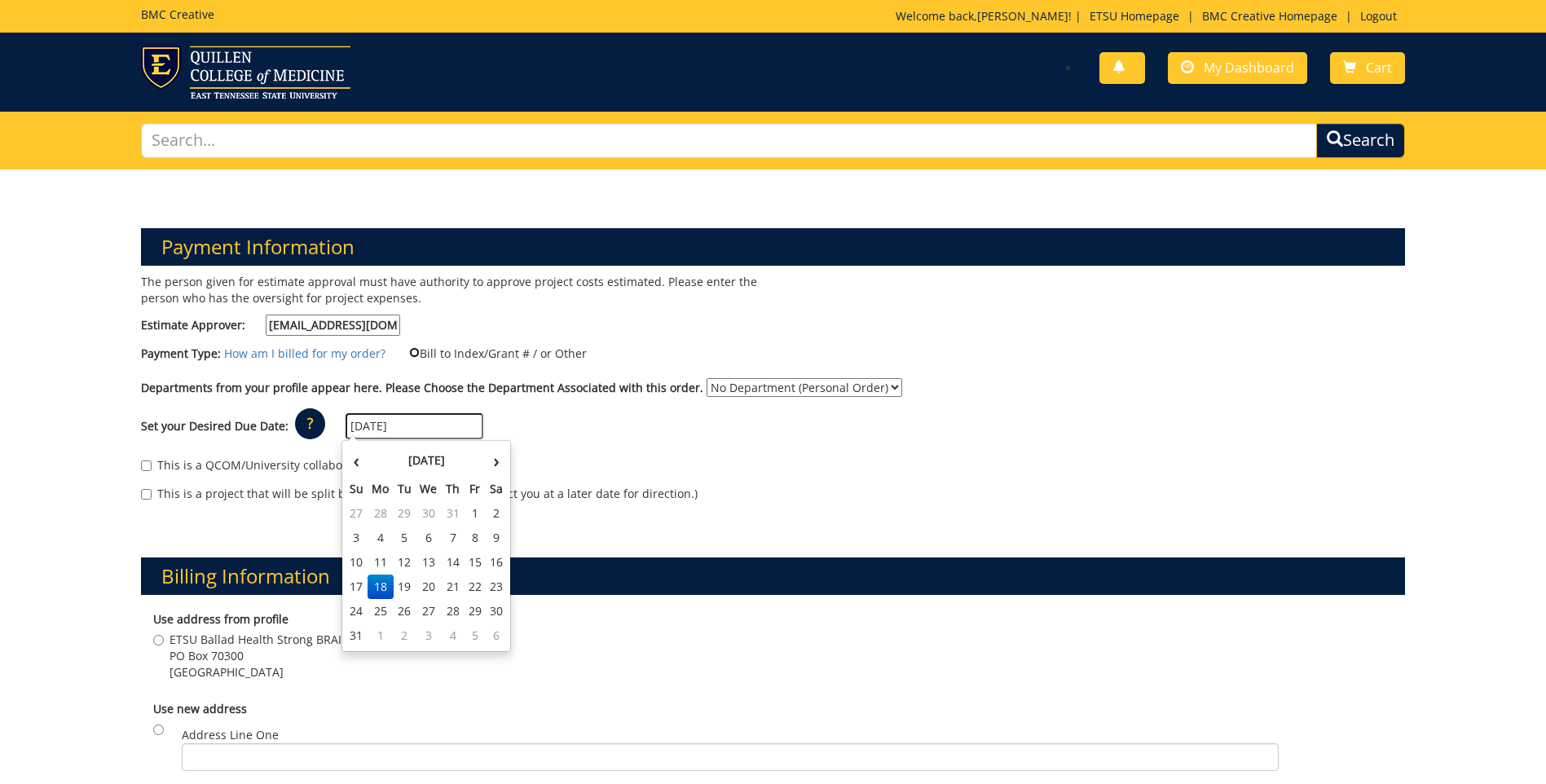
click at [409, 350] on input "Bill to Index/Grant # / or Other" at bounding box center [414, 352] width 11 height 11
radio input "true"
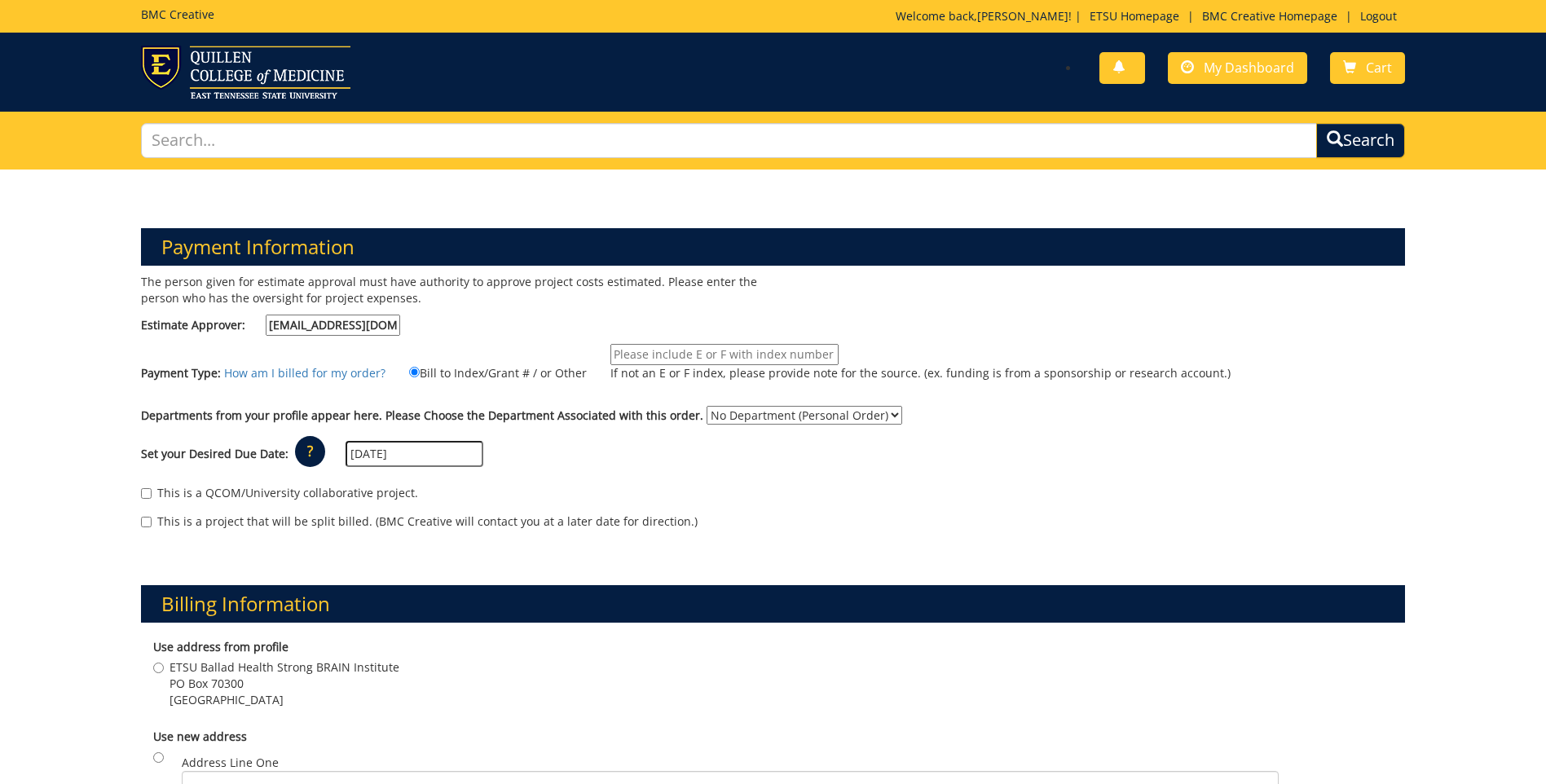
click at [610, 355] on input "If not an E or F index, please provide note for the source. (ex. funding is fro…" at bounding box center [724, 355] width 228 height 21
type input "E24126"
click at [883, 415] on div "Departments from your profile appear here. Please Choose the Department Associa…" at bounding box center [773, 419] width 1289 height 26
click at [877, 414] on select "No Department (Personal Order) Psychology" at bounding box center [804, 415] width 196 height 19
select select "153"
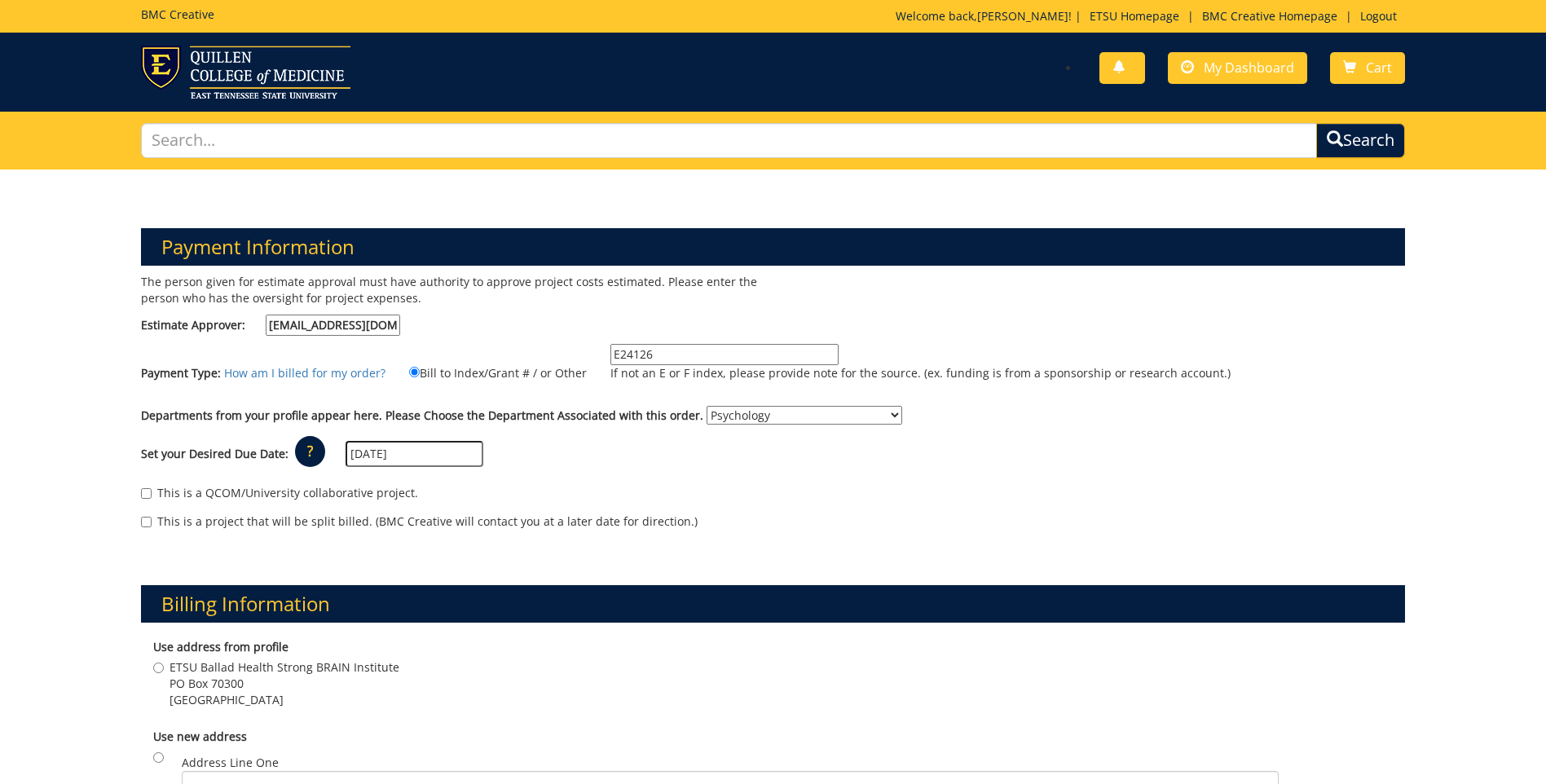
click at [707, 406] on select "No Department (Personal Order) Psychology" at bounding box center [804, 415] width 196 height 19
click at [413, 449] on input "[DATE]" at bounding box center [414, 453] width 137 height 26
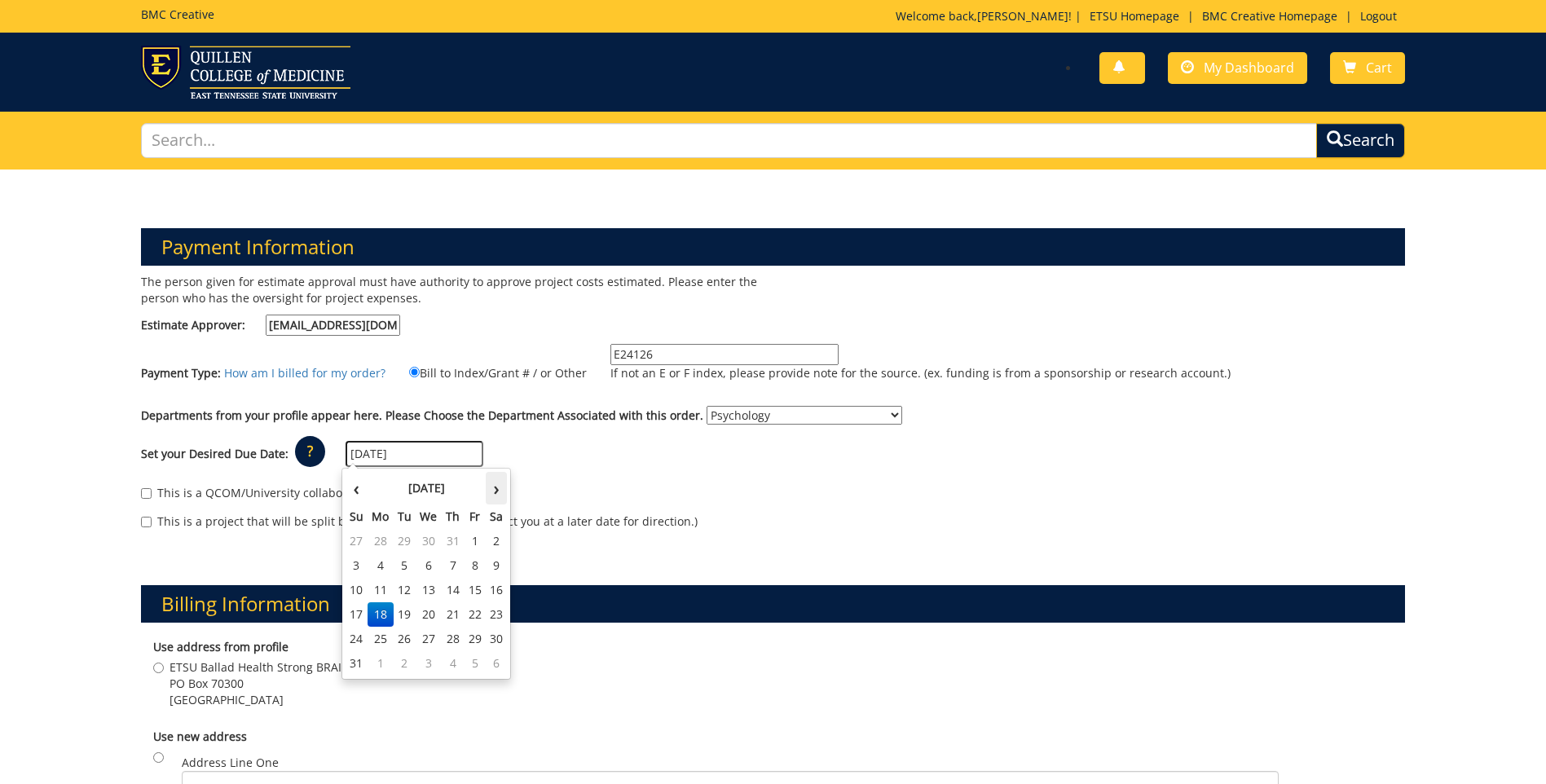
click at [493, 490] on th "›" at bounding box center [497, 488] width 21 height 33
click at [378, 612] on td "22" at bounding box center [380, 615] width 26 height 25
type input "[DATE]"
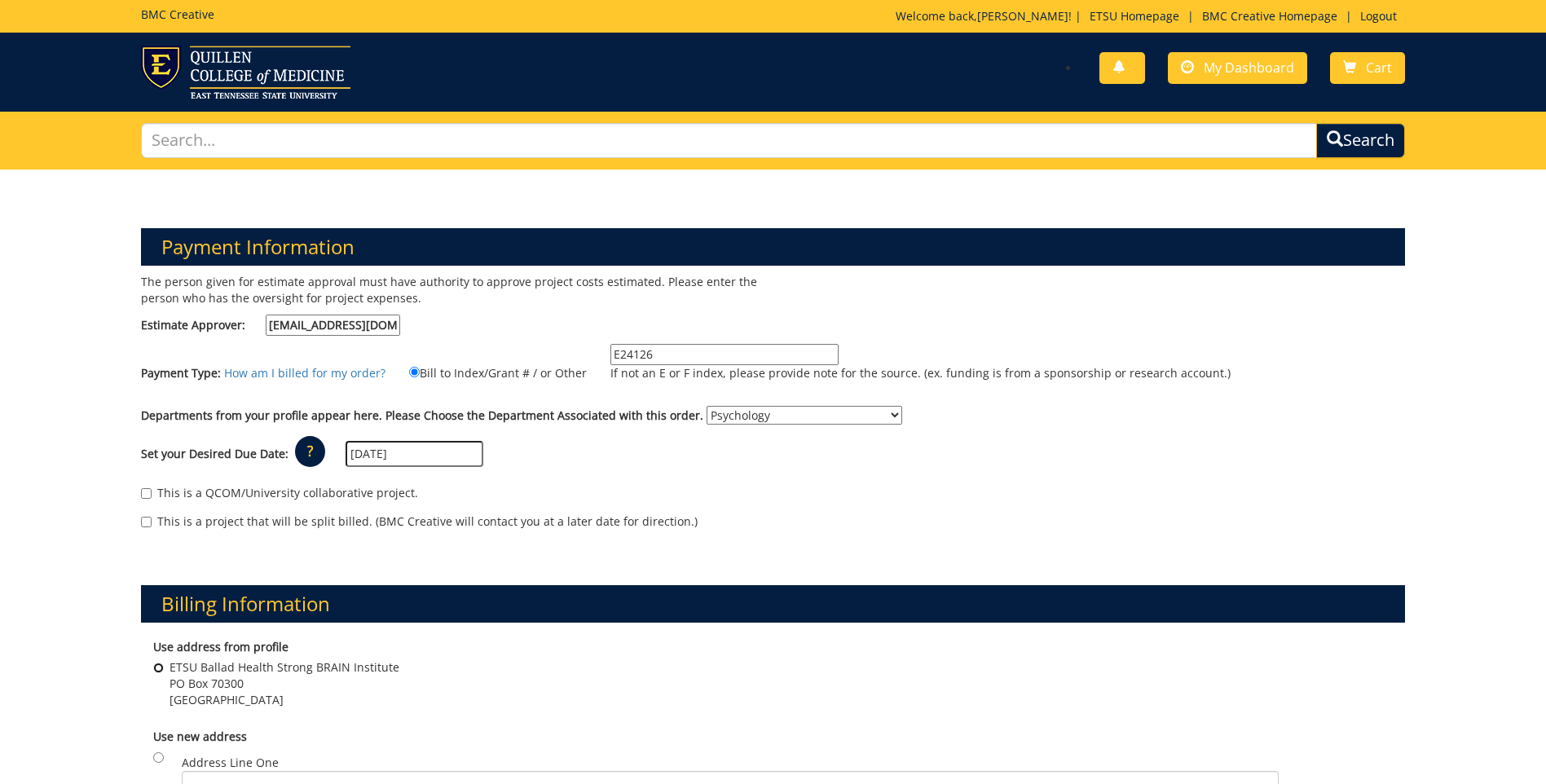
click at [153, 665] on input "ETSU Ballad Health Strong BRAIN Institute PO Box 70300 Johnson City , TN 37601" at bounding box center [159, 668] width 11 height 11
radio input "true"
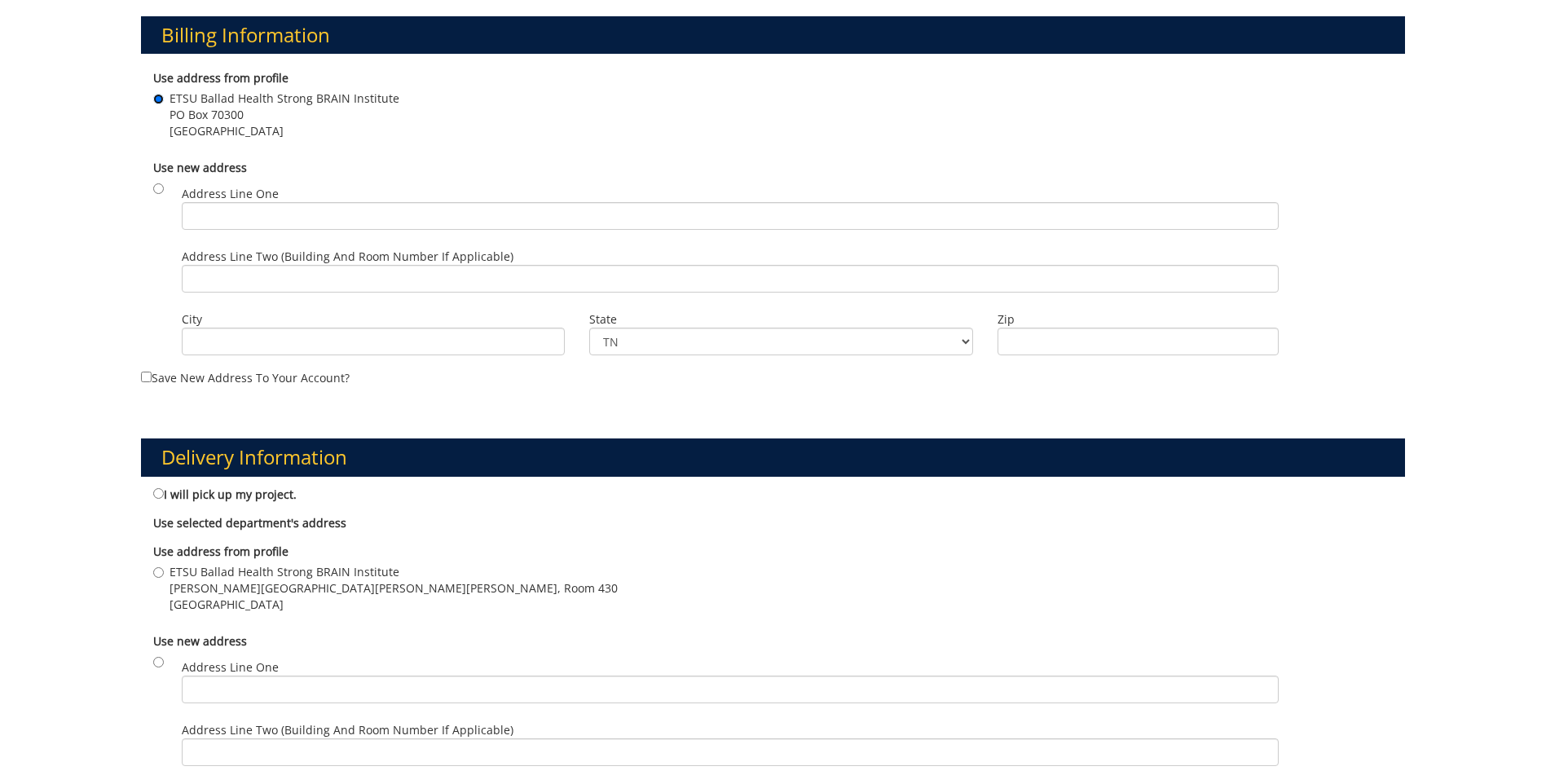
scroll to position [570, 0]
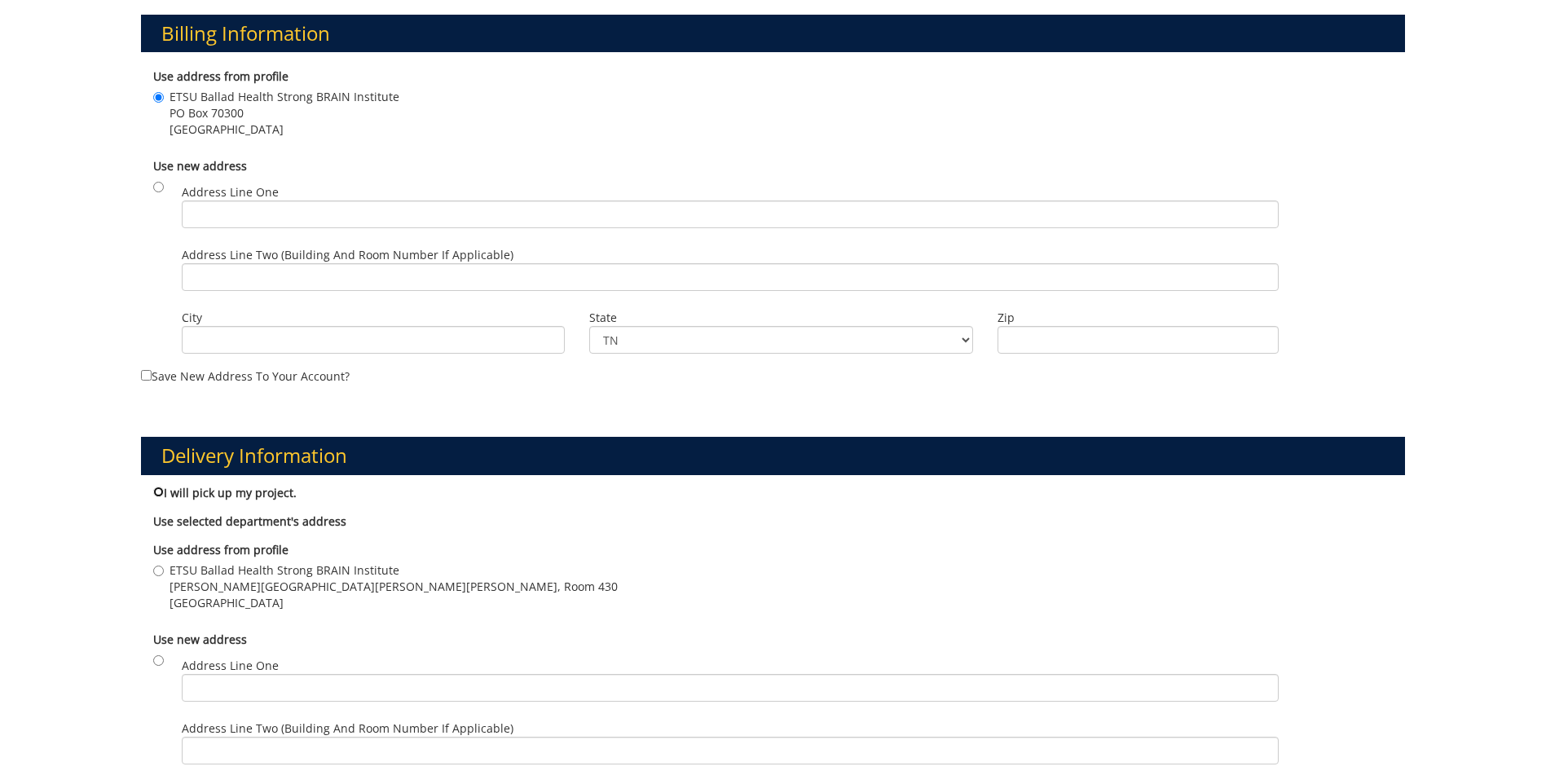
click at [159, 491] on input "I will pick up my project." at bounding box center [159, 492] width 11 height 11
radio input "true"
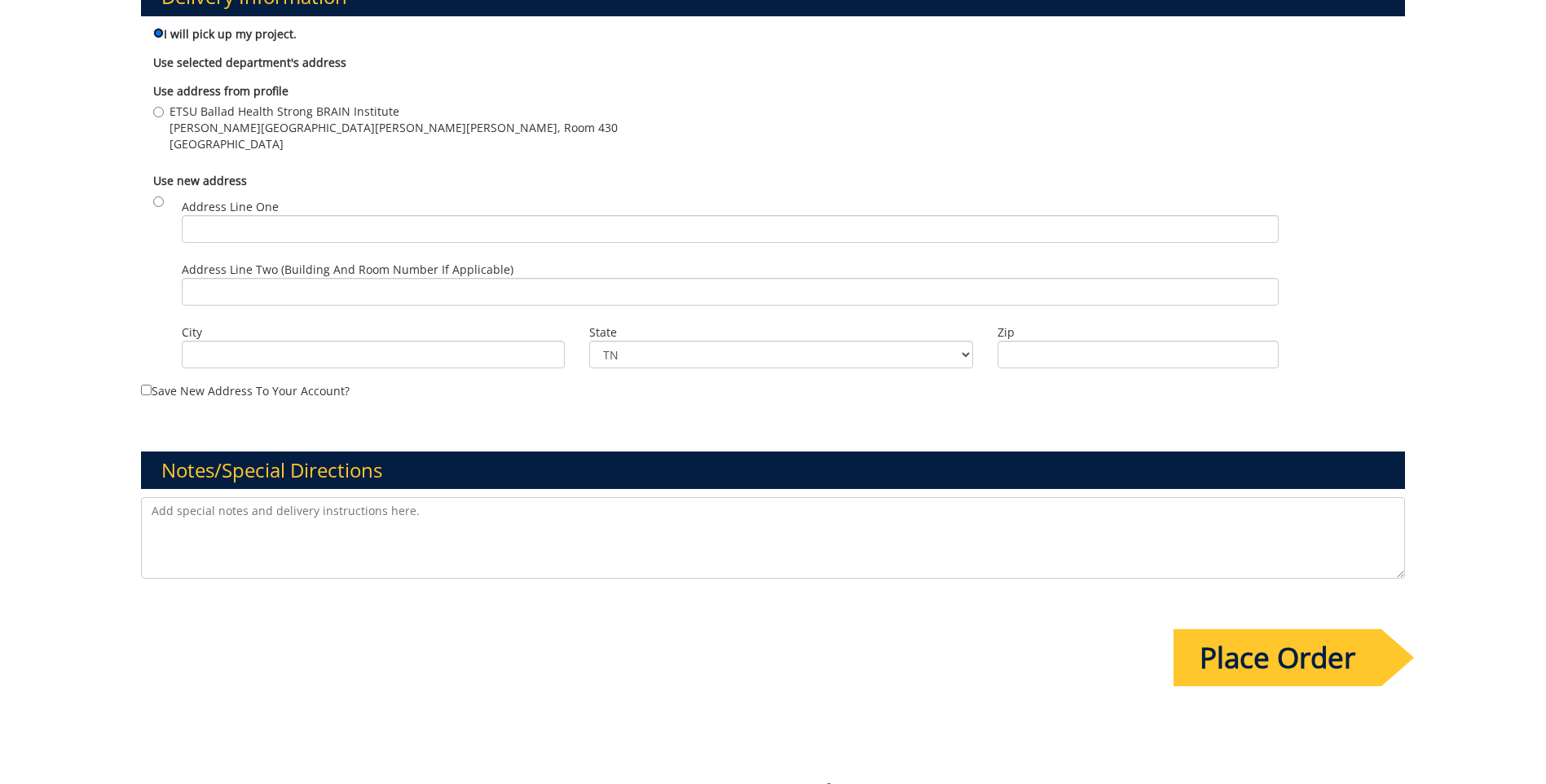
scroll to position [1060, 0]
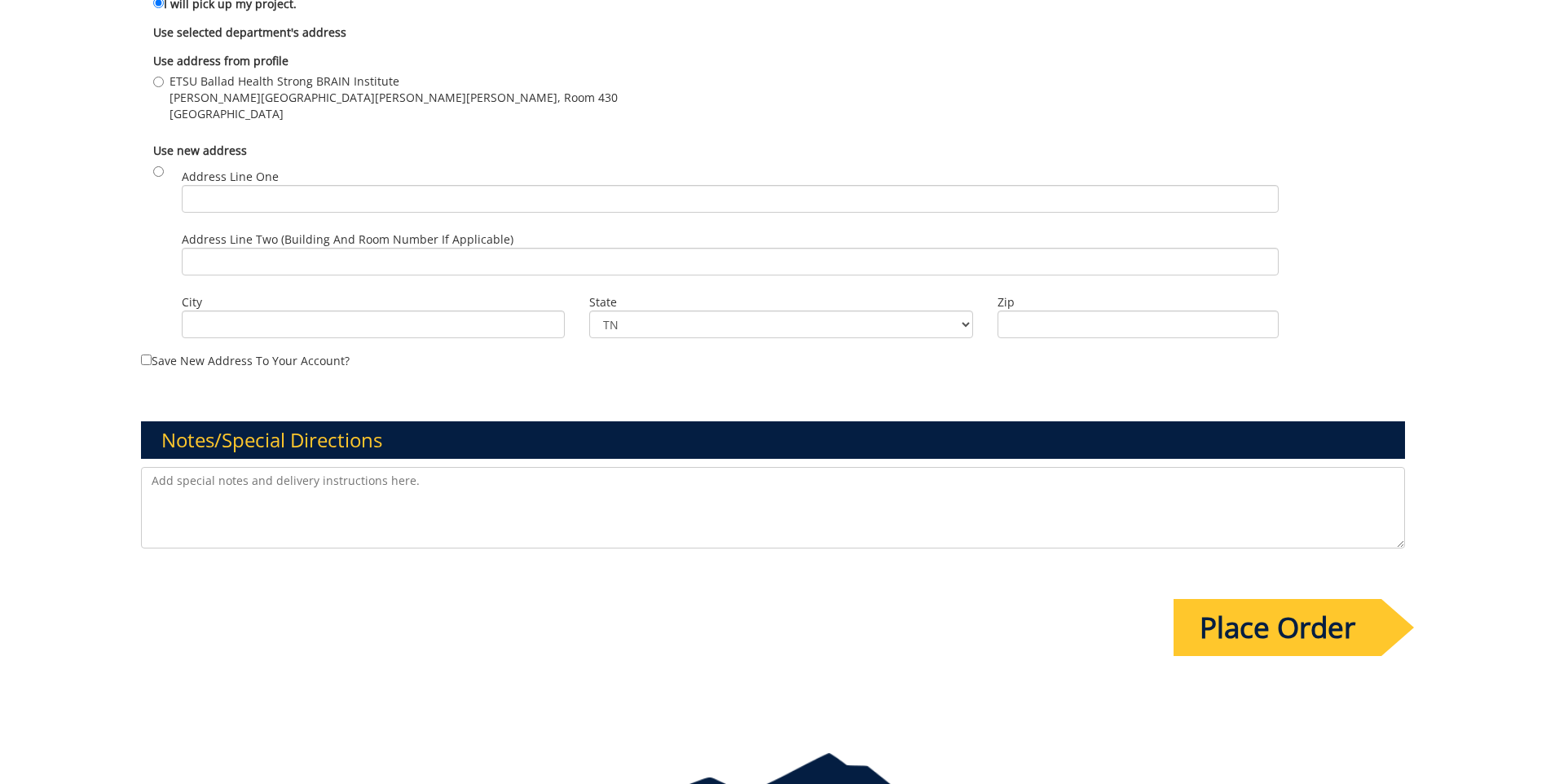
click at [151, 485] on textarea at bounding box center [773, 508] width 1264 height 82
type textarea "I have asked the speaker to provide a high-res photo. It will be added when I r…"
click at [1281, 631] on input "Place Order" at bounding box center [1277, 627] width 208 height 57
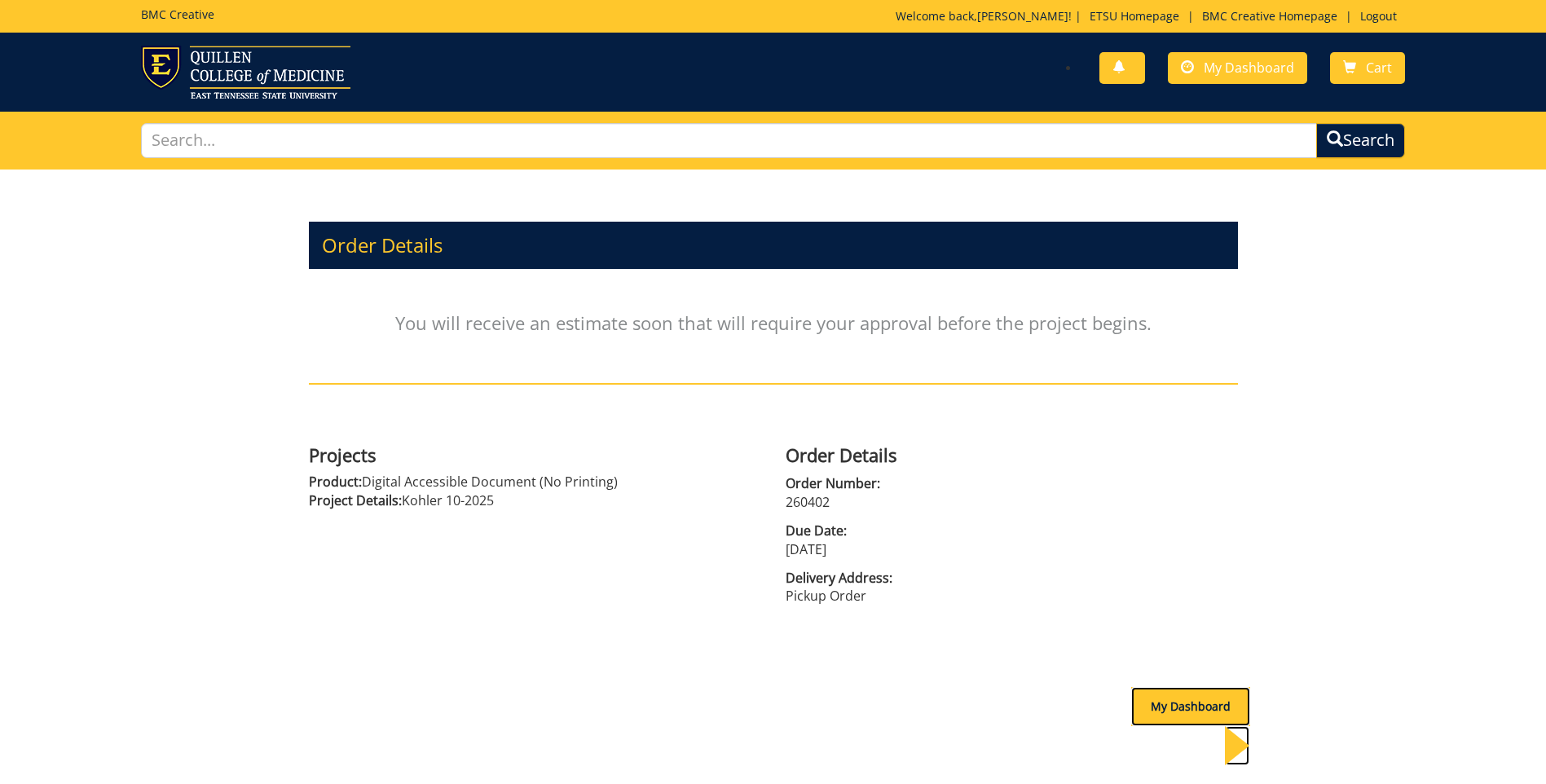
click at [1165, 702] on div "My Dashboard" at bounding box center [1191, 707] width 119 height 39
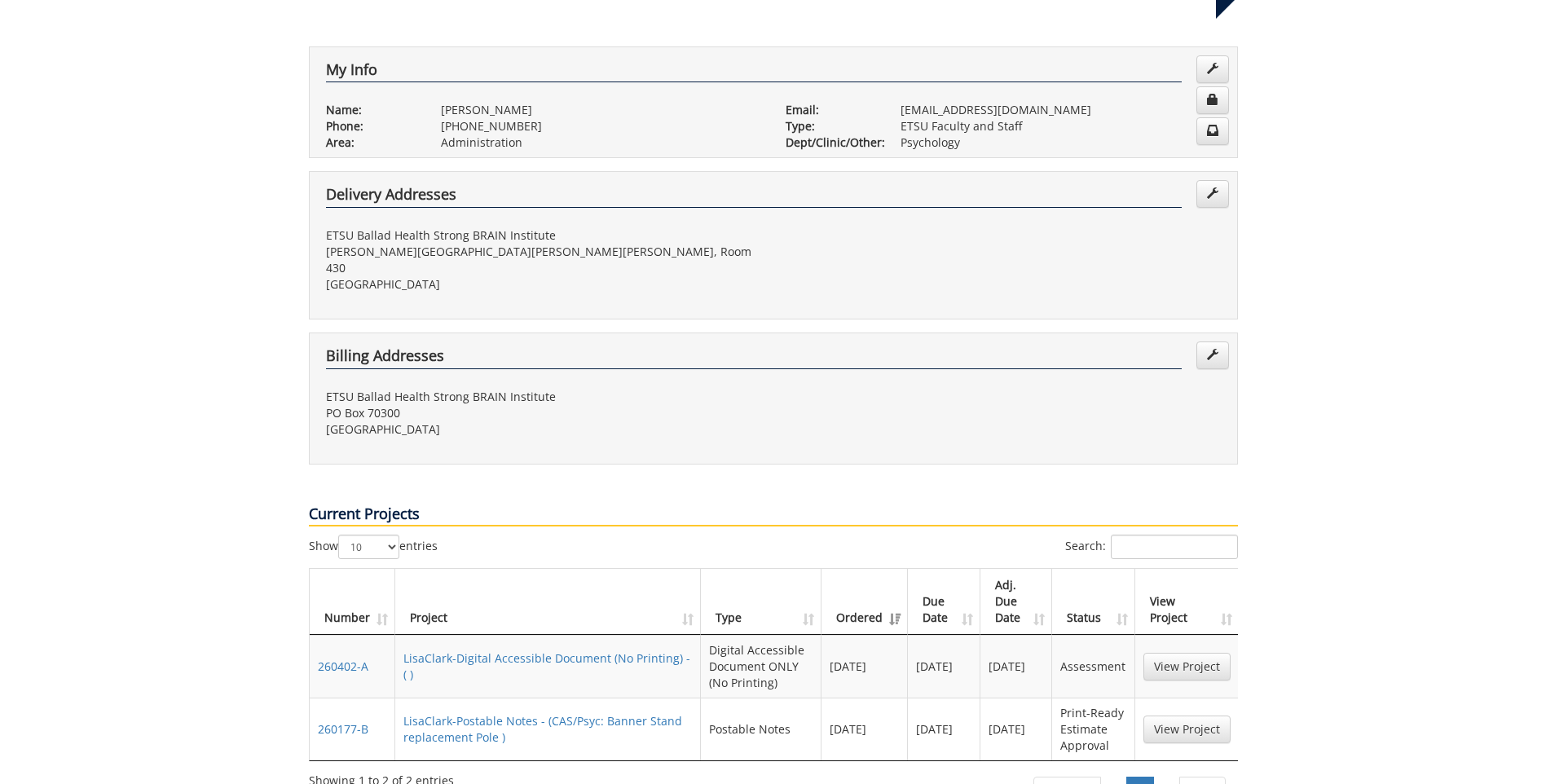
scroll to position [326, 0]
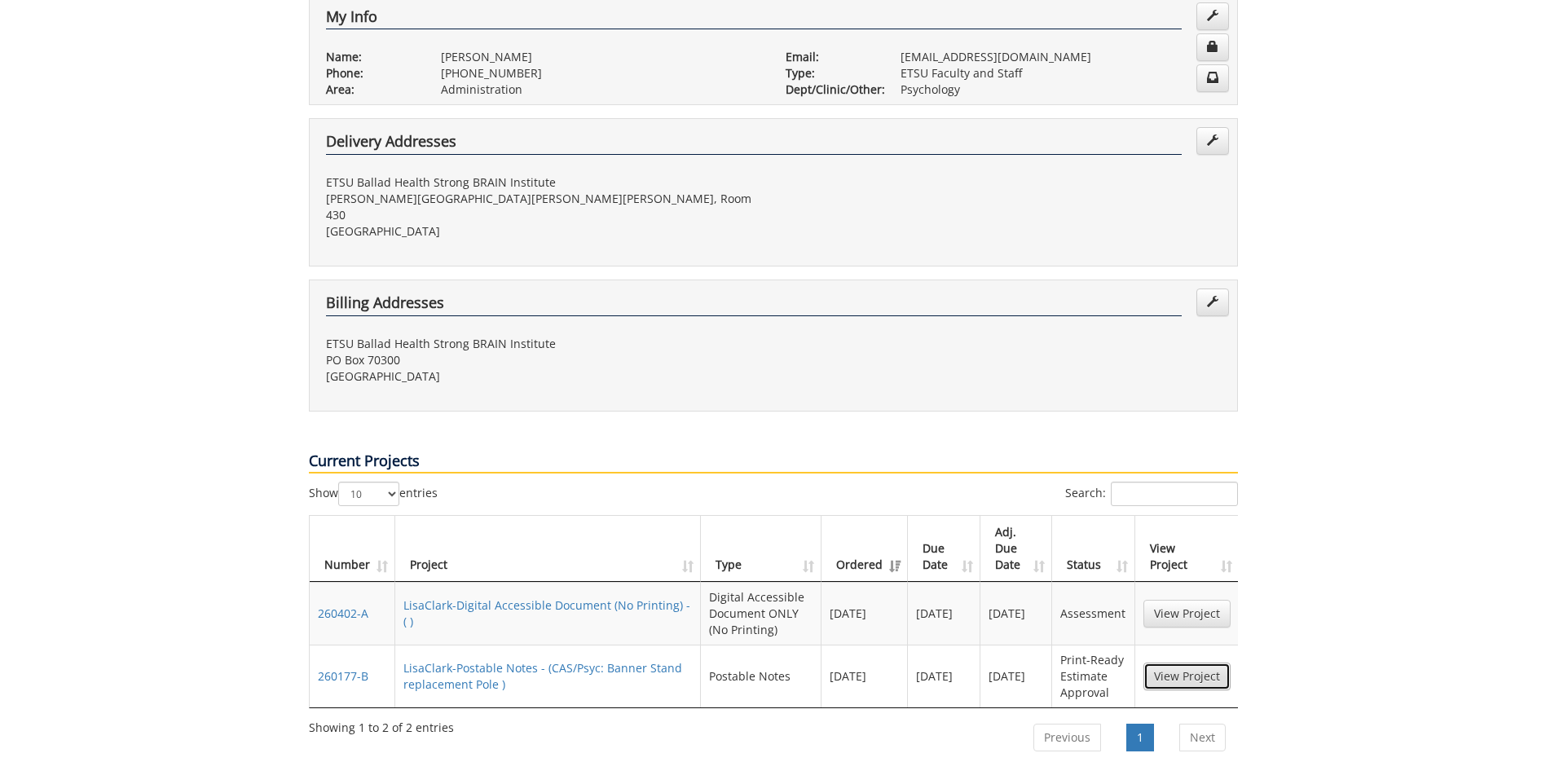
click at [1196, 662] on link "View Project" at bounding box center [1187, 676] width 87 height 27
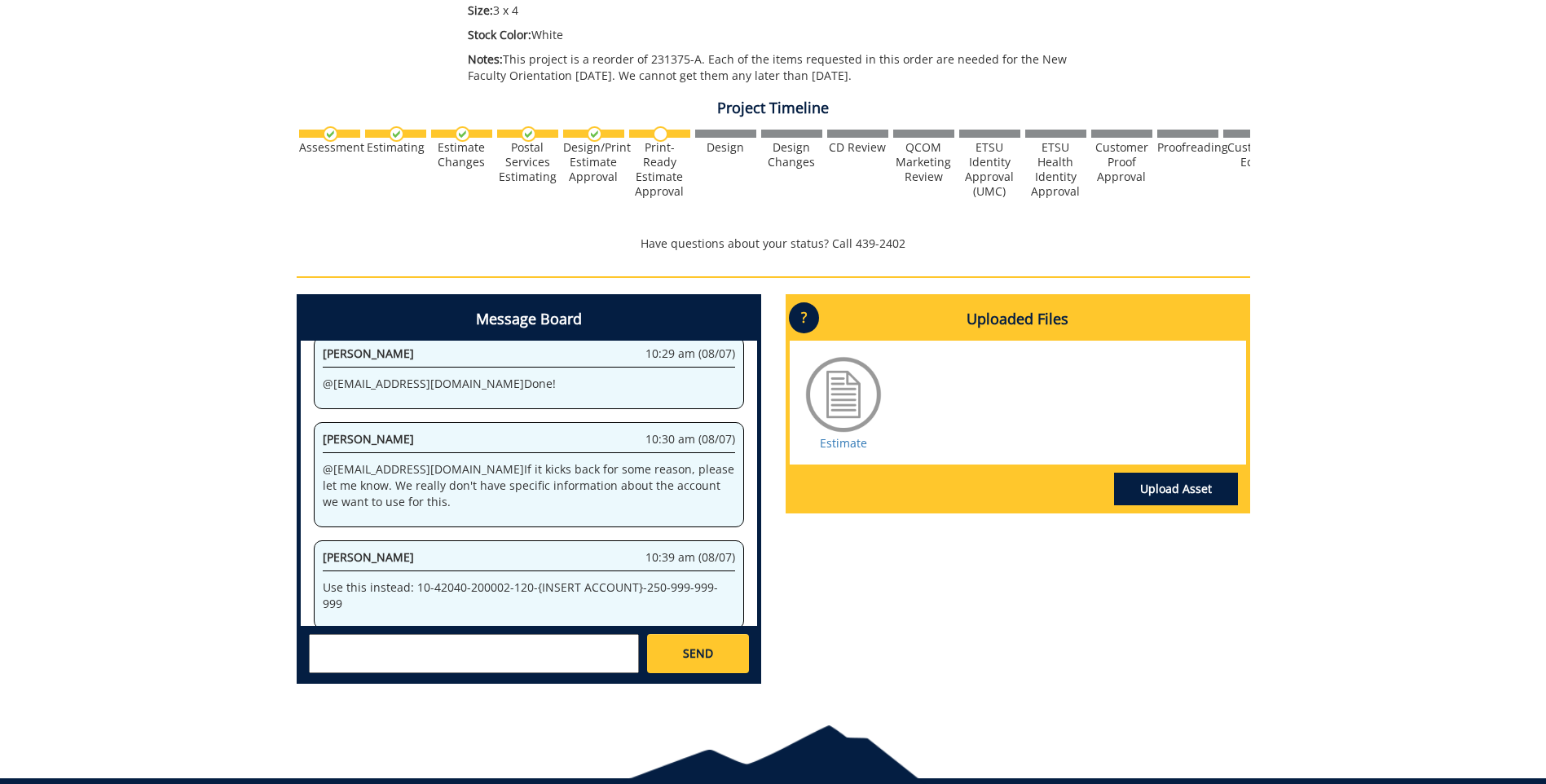
scroll to position [547, 0]
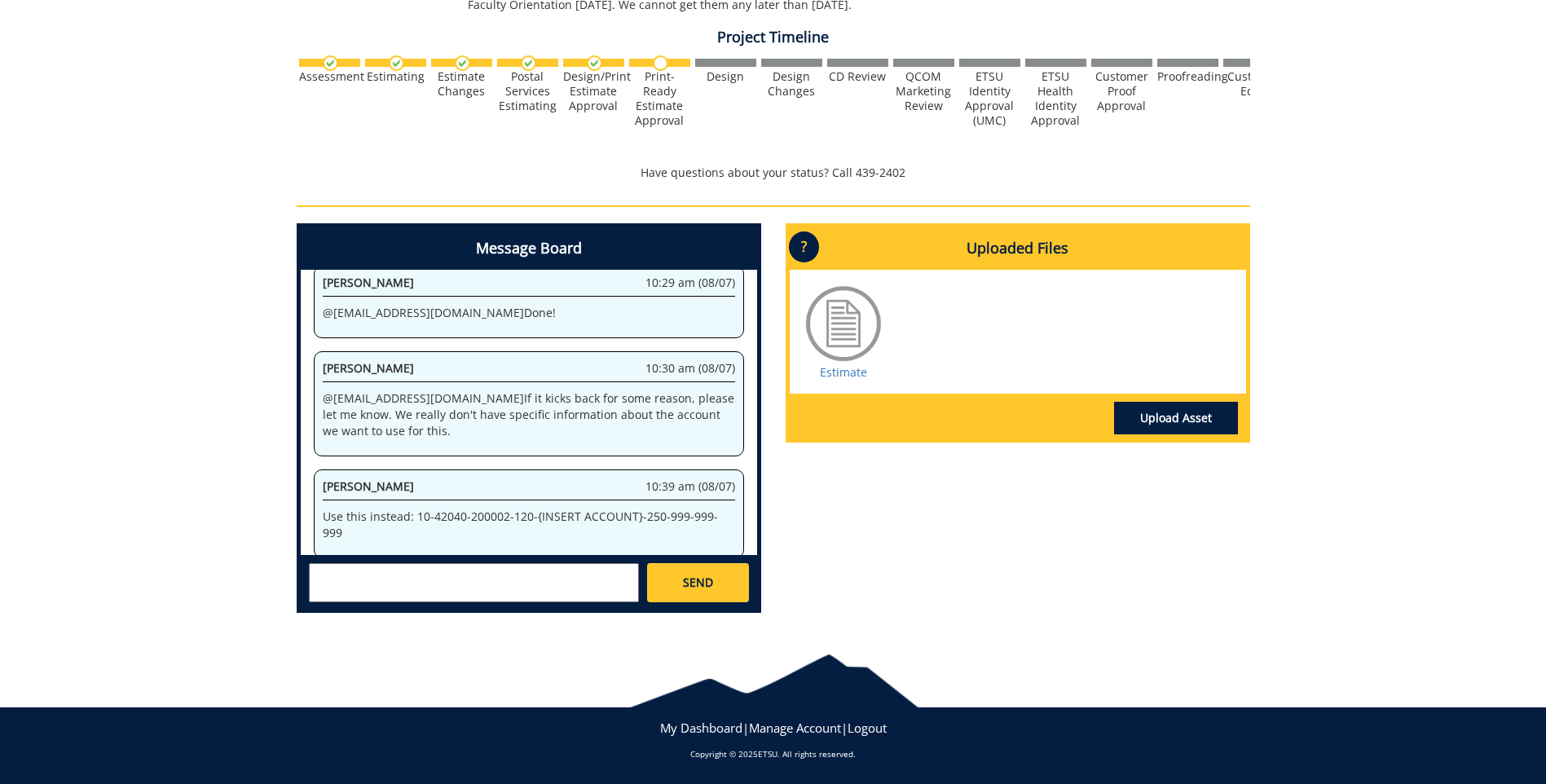
click at [325, 564] on textarea at bounding box center [474, 583] width 330 height 39
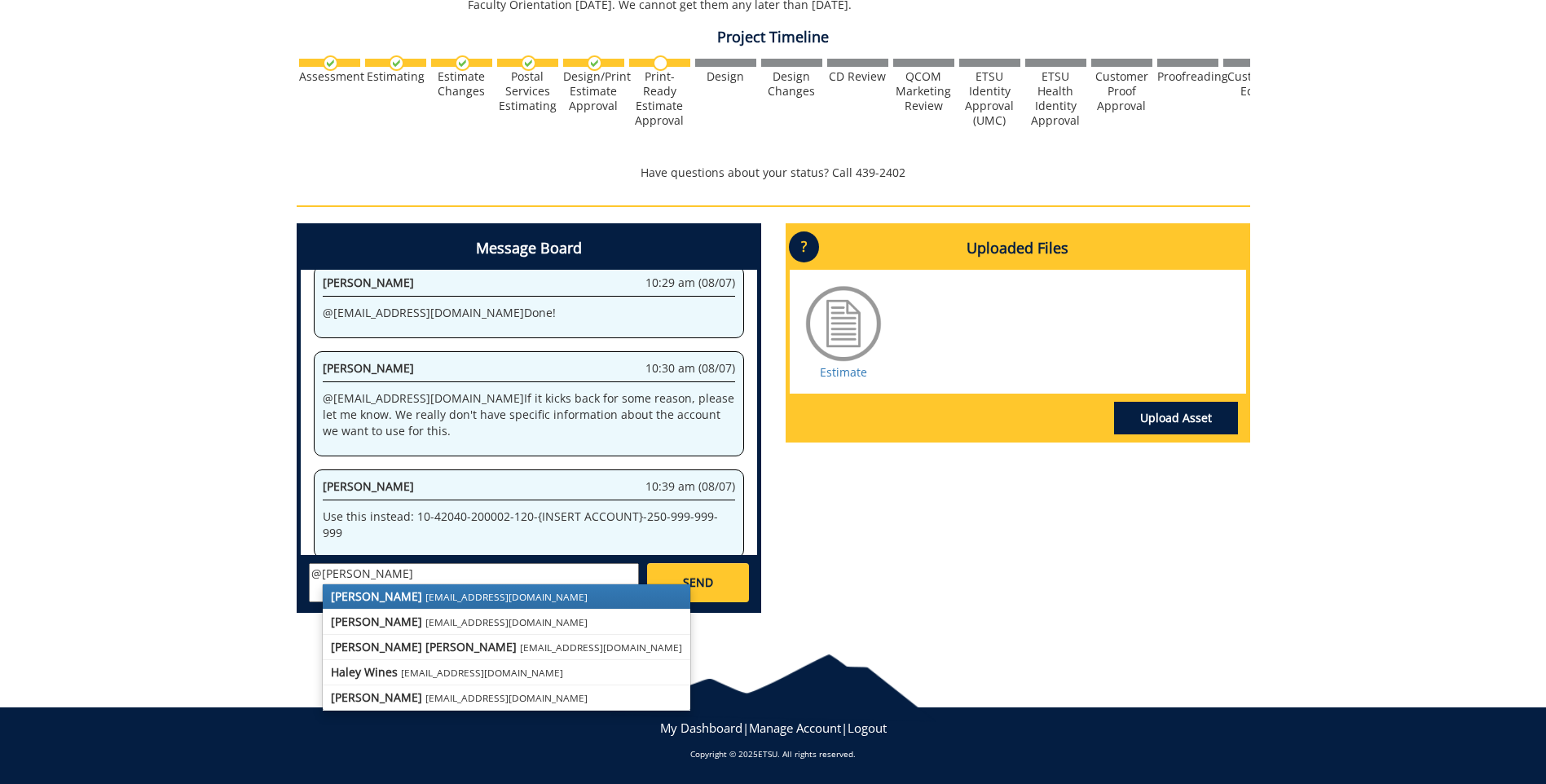
click at [358, 573] on textarea "@[PERSON_NAME]" at bounding box center [474, 583] width 330 height 39
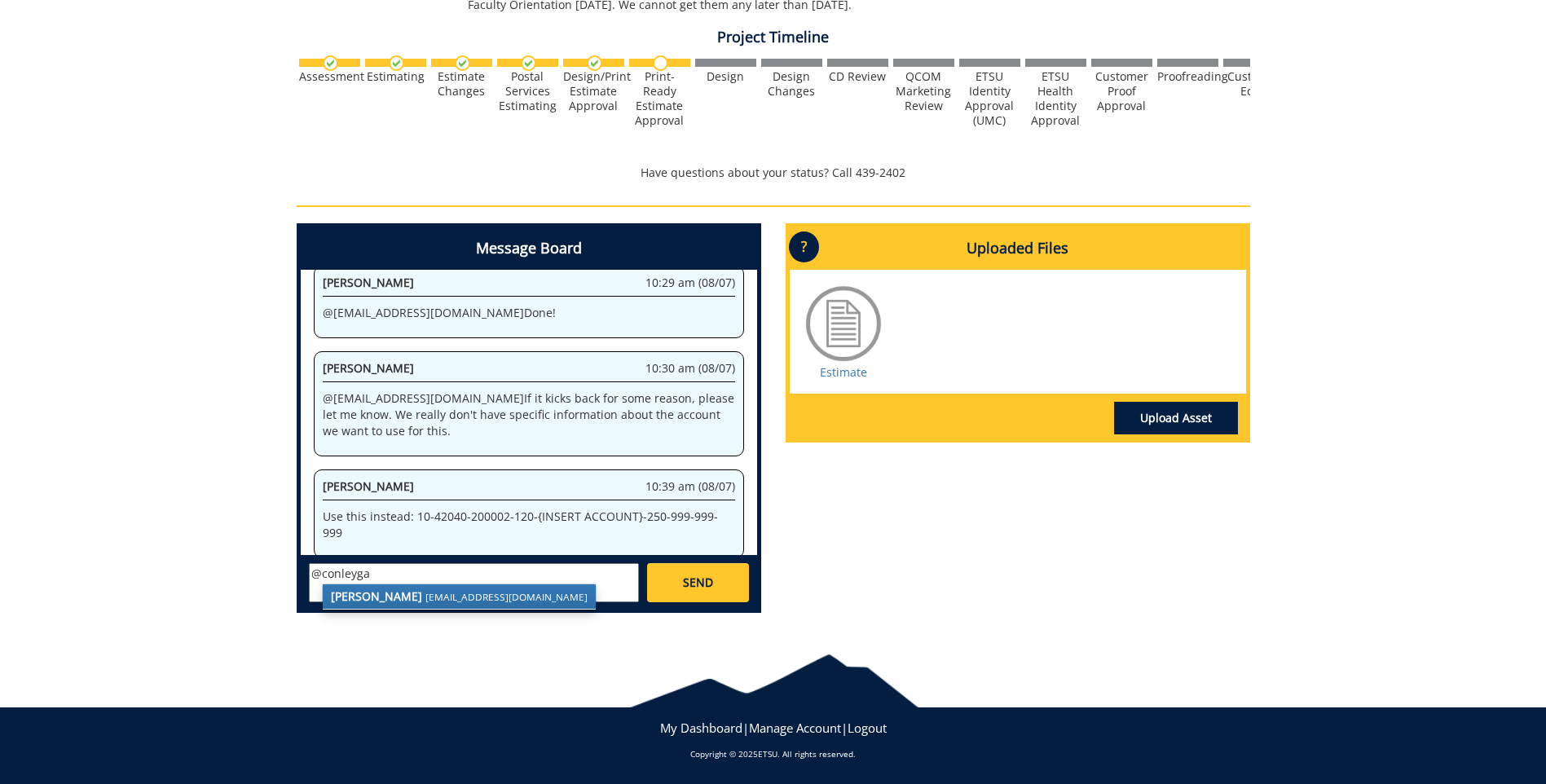
click at [448, 599] on small "[EMAIL_ADDRESS][DOMAIN_NAME]" at bounding box center [506, 596] width 162 height 13
click at [451, 576] on textarea "@[EMAIL_ADDRESS][DOMAIN_NAME]" at bounding box center [474, 583] width 330 height 39
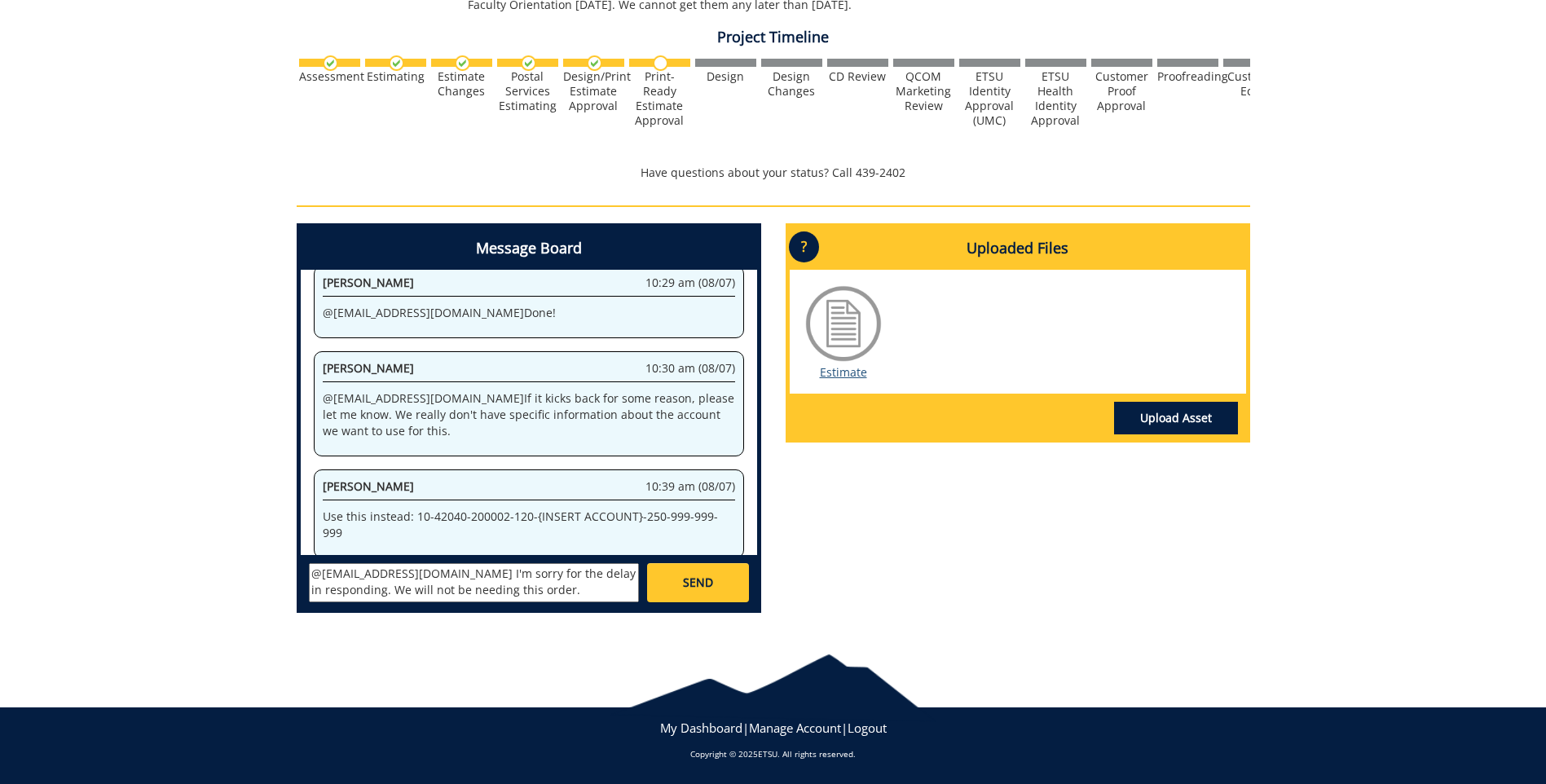
type textarea "@[EMAIL_ADDRESS][DOMAIN_NAME] I'm sorry for the delay in responding. We will no…"
click at [842, 375] on link "Estimate" at bounding box center [844, 372] width 47 height 15
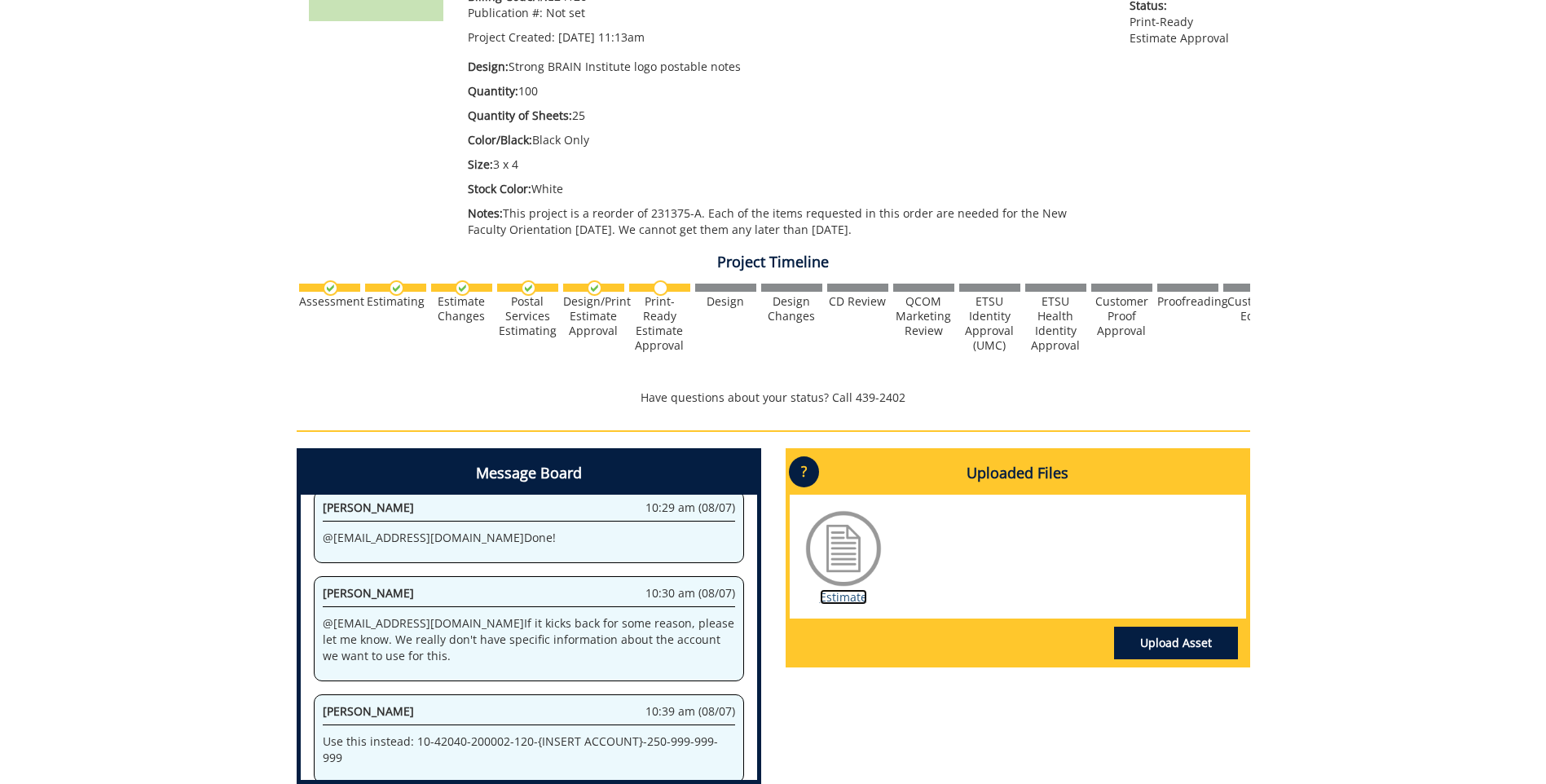
scroll to position [466, 0]
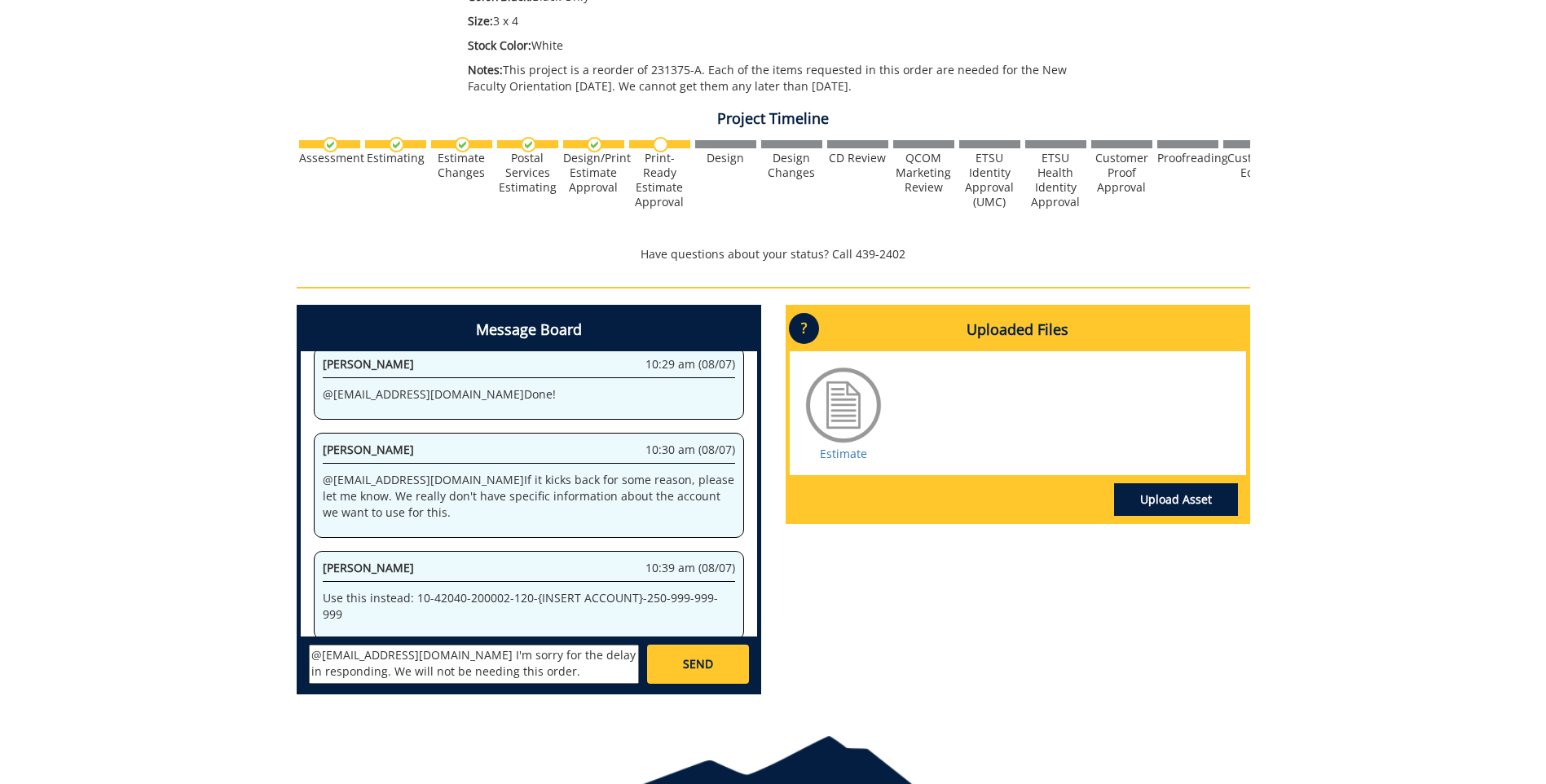
drag, startPoint x: 310, startPoint y: 655, endPoint x: 499, endPoint y: 668, distance: 189.4
click at [499, 668] on textarea "@[EMAIL_ADDRESS][DOMAIN_NAME] I'm sorry for the delay in responding. We will no…" at bounding box center [474, 664] width 330 height 39
click at [834, 459] on link "Estimate" at bounding box center [844, 453] width 47 height 15
